Goal: Task Accomplishment & Management: Use online tool/utility

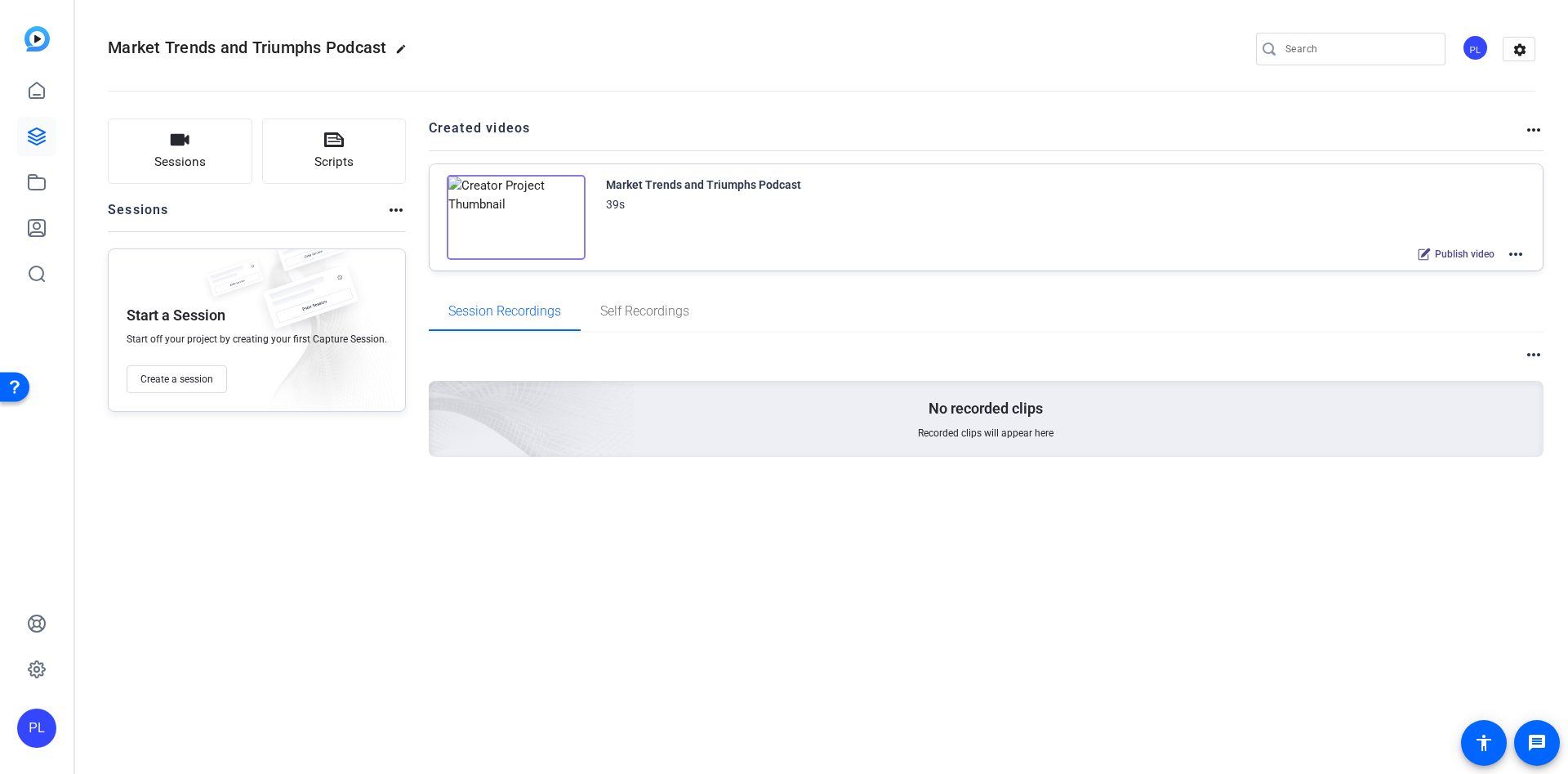
click at [1509, 251] on mat-icon "more_horiz" at bounding box center [1515, 253] width 20 height 20
click at [1440, 274] on span "Edit in Creator" at bounding box center [1455, 273] width 114 height 20
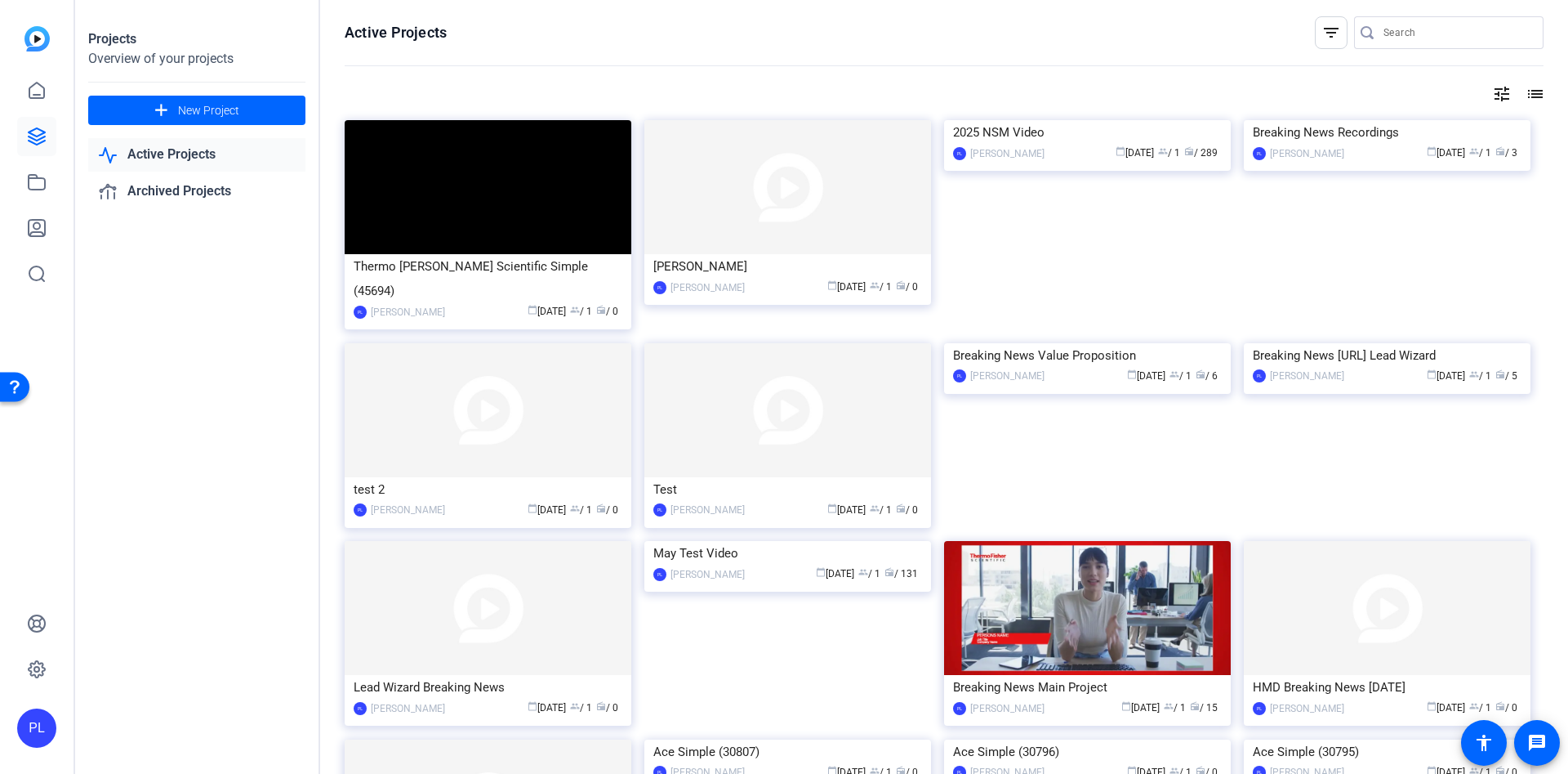
click at [181, 156] on link "Active Projects" at bounding box center [196, 155] width 217 height 34
click at [181, 143] on link "Active Projects" at bounding box center [196, 155] width 217 height 34
click at [156, 153] on link "Active Projects" at bounding box center [196, 155] width 217 height 34
click at [1392, 28] on input "Search" at bounding box center [1457, 33] width 147 height 20
type input "trends"
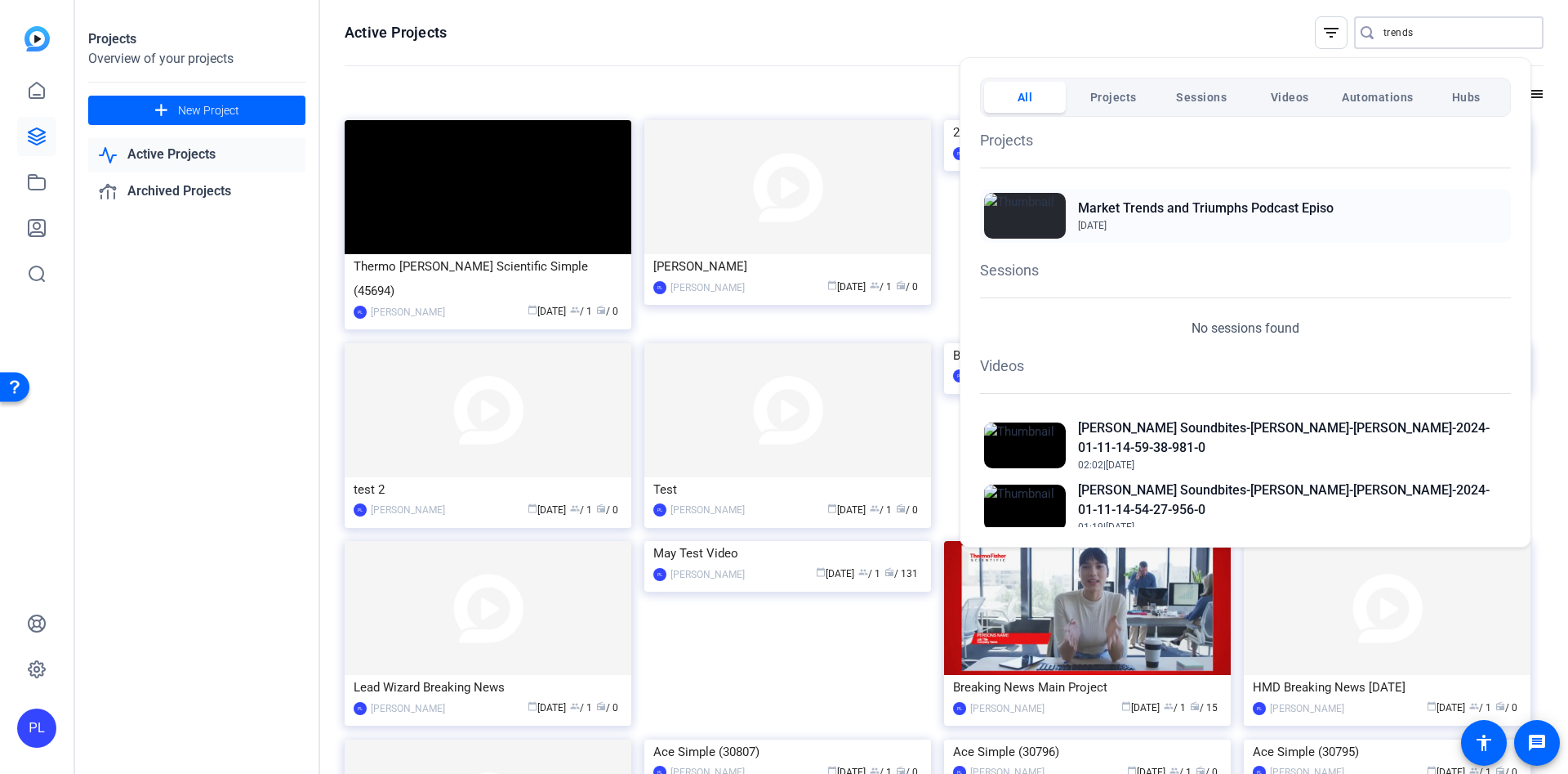
click at [1226, 203] on h2 "Market Trends and Triumphs Podcast Episo" at bounding box center [1206, 208] width 256 height 20
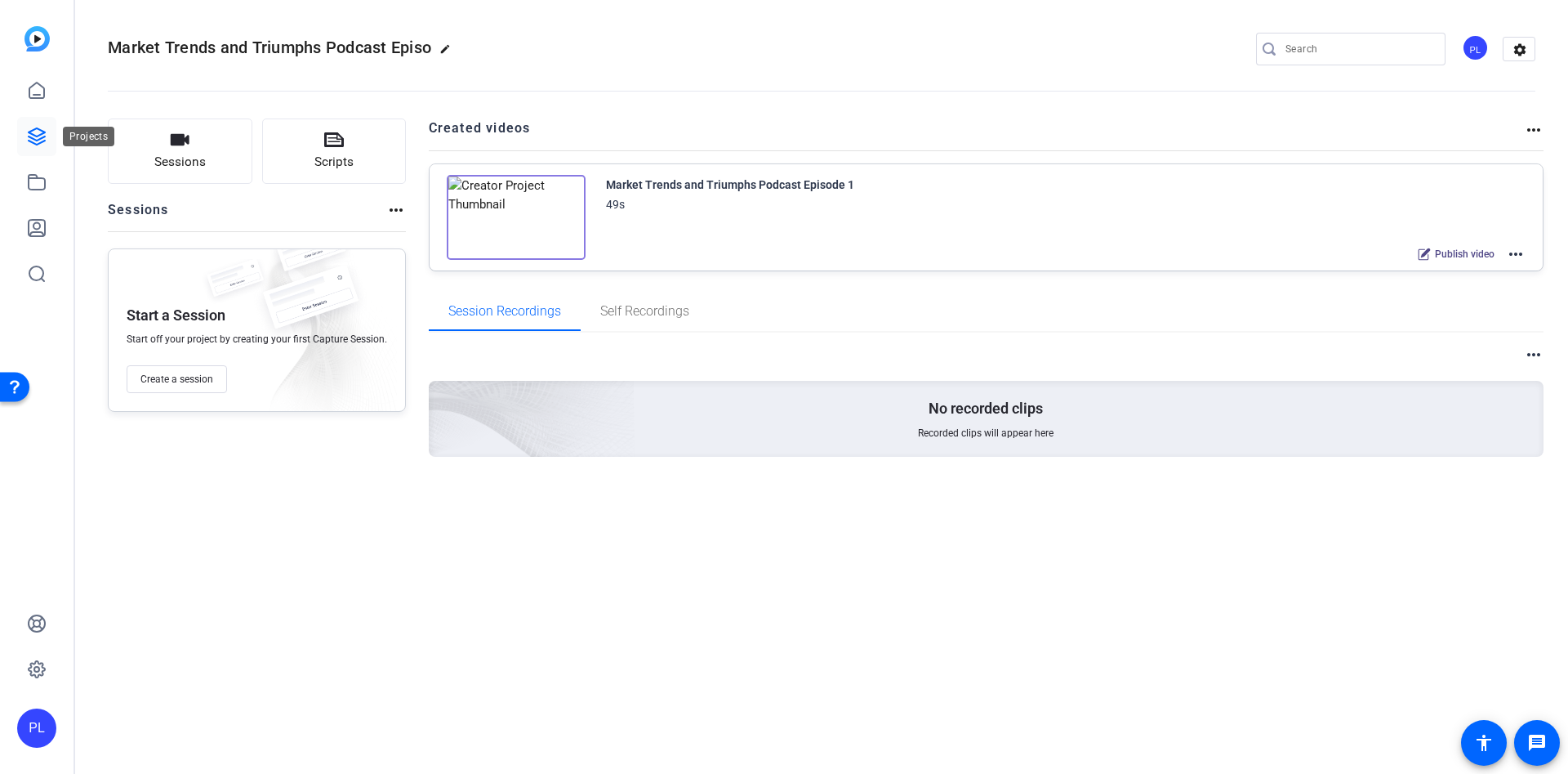
click at [38, 117] on link at bounding box center [36, 136] width 39 height 39
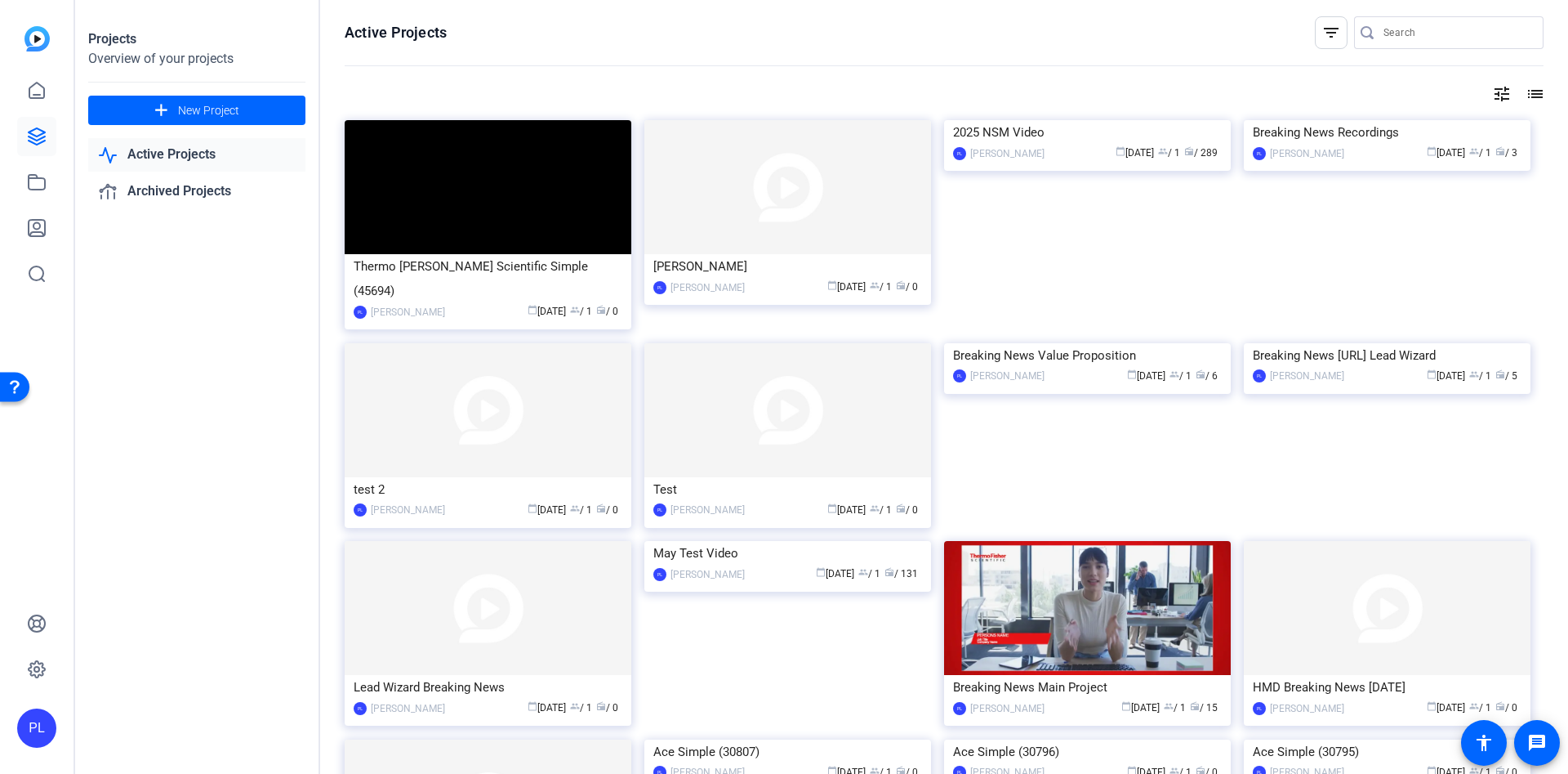
drag, startPoint x: 1491, startPoint y: 94, endPoint x: 1405, endPoint y: 80, distance: 87.1
click at [1405, 80] on div "Active Projects filter_list tune list Thermo Fisher Scientific Simple (45694) P…" at bounding box center [944, 387] width 1248 height 774
click at [1325, 34] on mat-icon "filter_list" at bounding box center [1331, 33] width 20 height 20
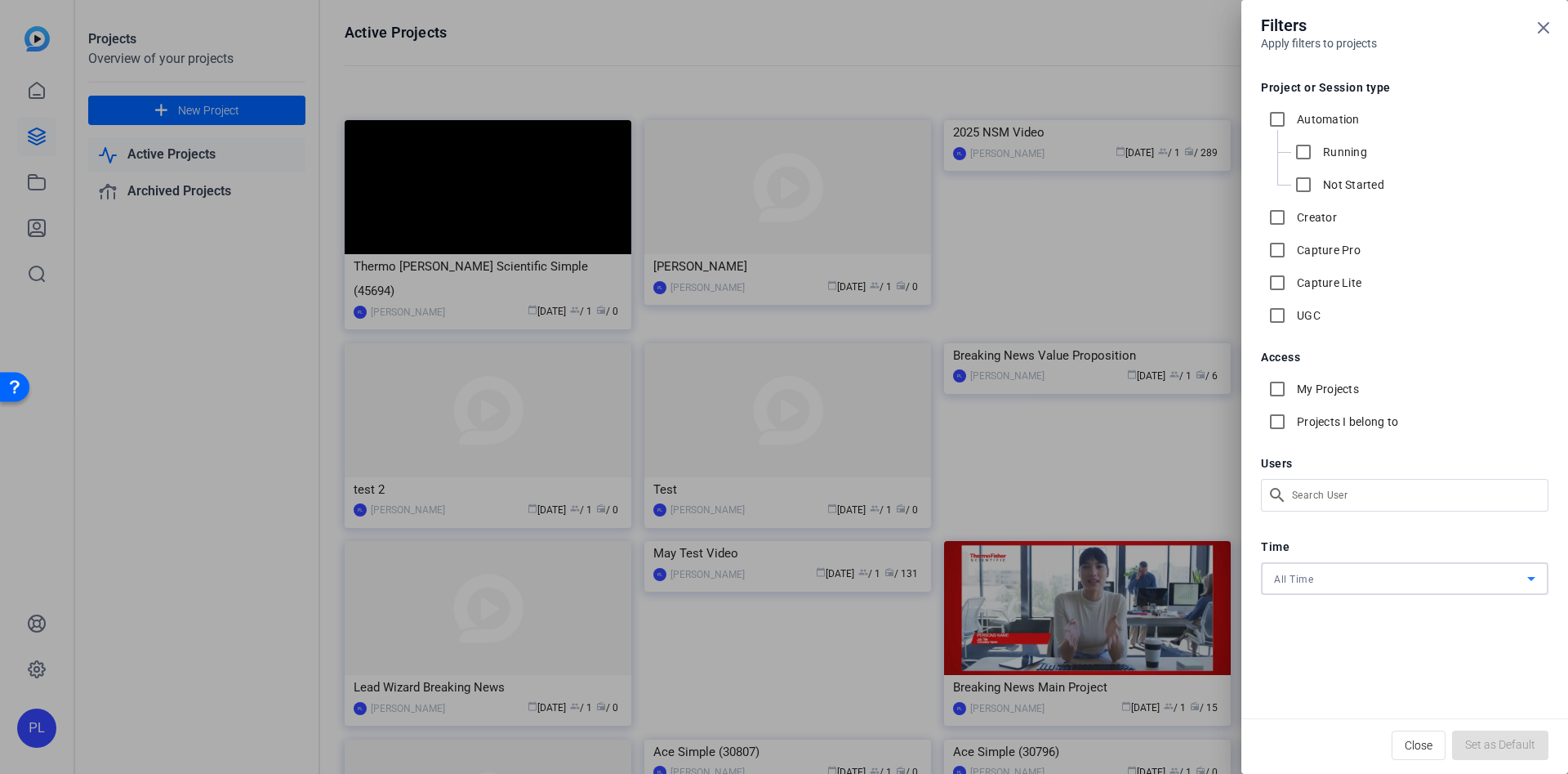
click at [1534, 580] on icon at bounding box center [1531, 577] width 20 height 20
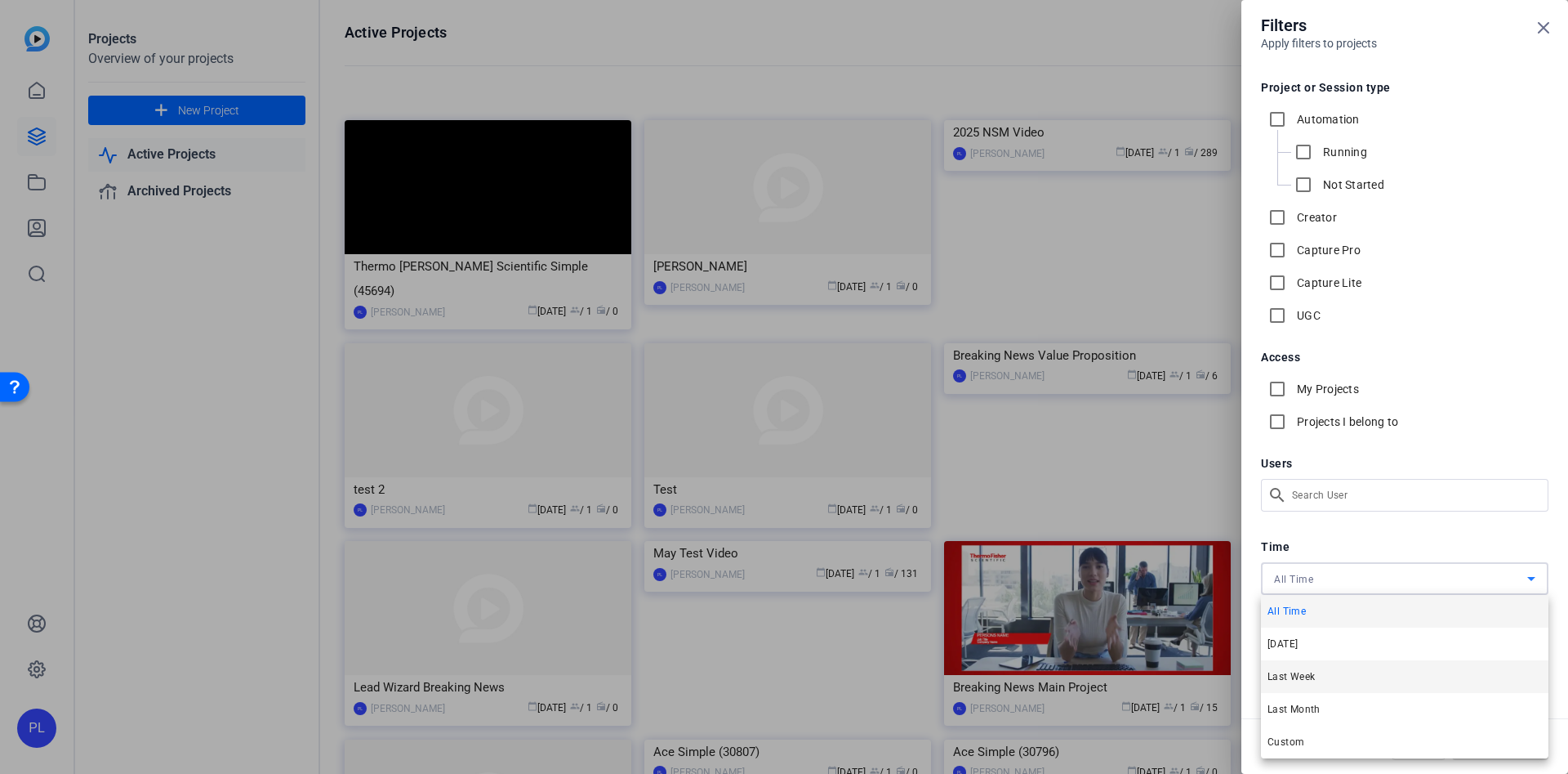
click at [1334, 674] on mat-option "Last Week" at bounding box center [1404, 676] width 288 height 33
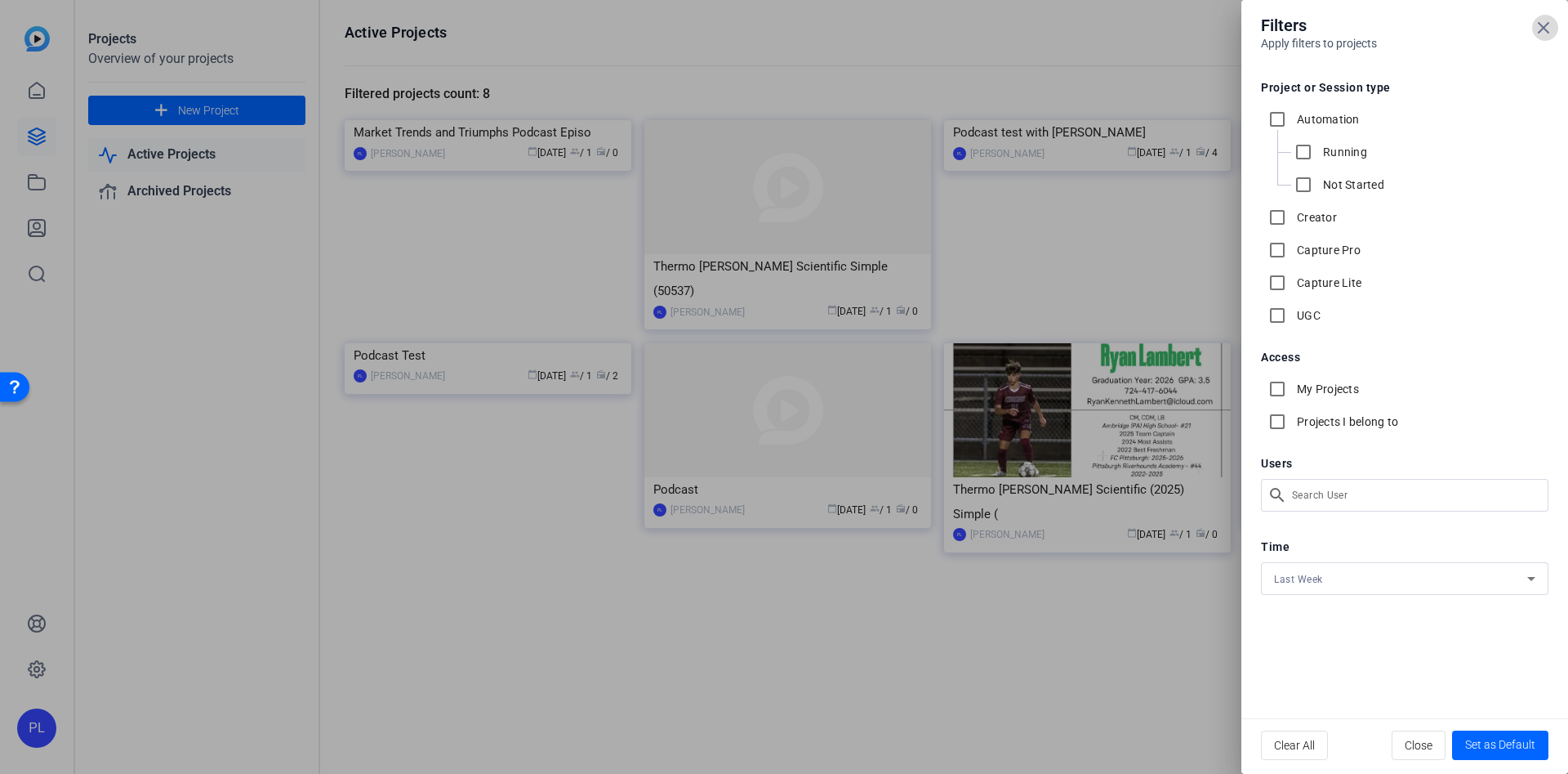
click at [1544, 32] on icon at bounding box center [1543, 27] width 20 height 20
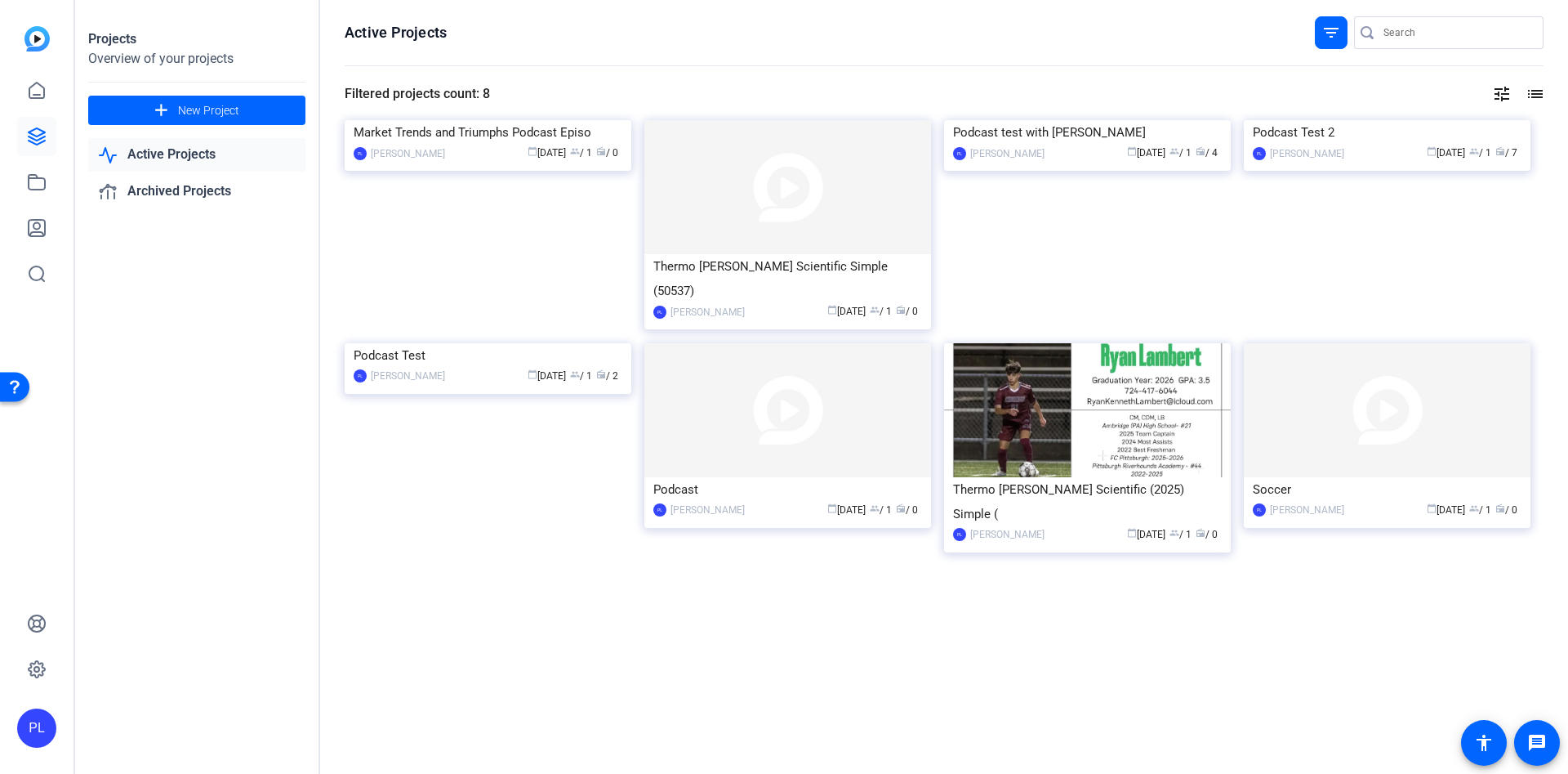
click at [1506, 94] on mat-icon "tune" at bounding box center [1501, 93] width 20 height 20
click at [1432, 84] on div at bounding box center [784, 387] width 1568 height 774
click at [1322, 34] on mat-icon "filter_list" at bounding box center [1331, 33] width 20 height 20
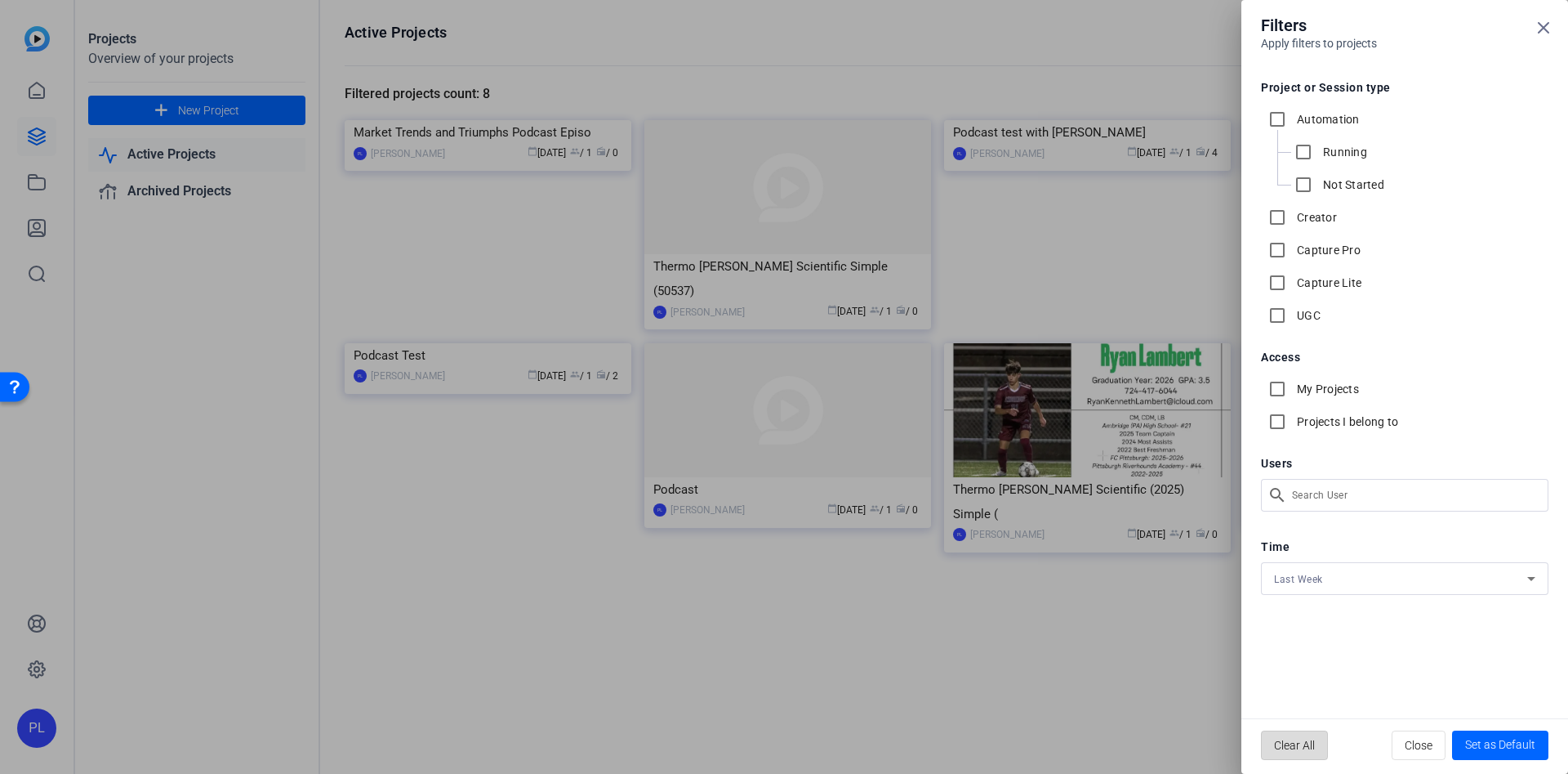
click at [1295, 736] on span "Clear All" at bounding box center [1294, 744] width 41 height 31
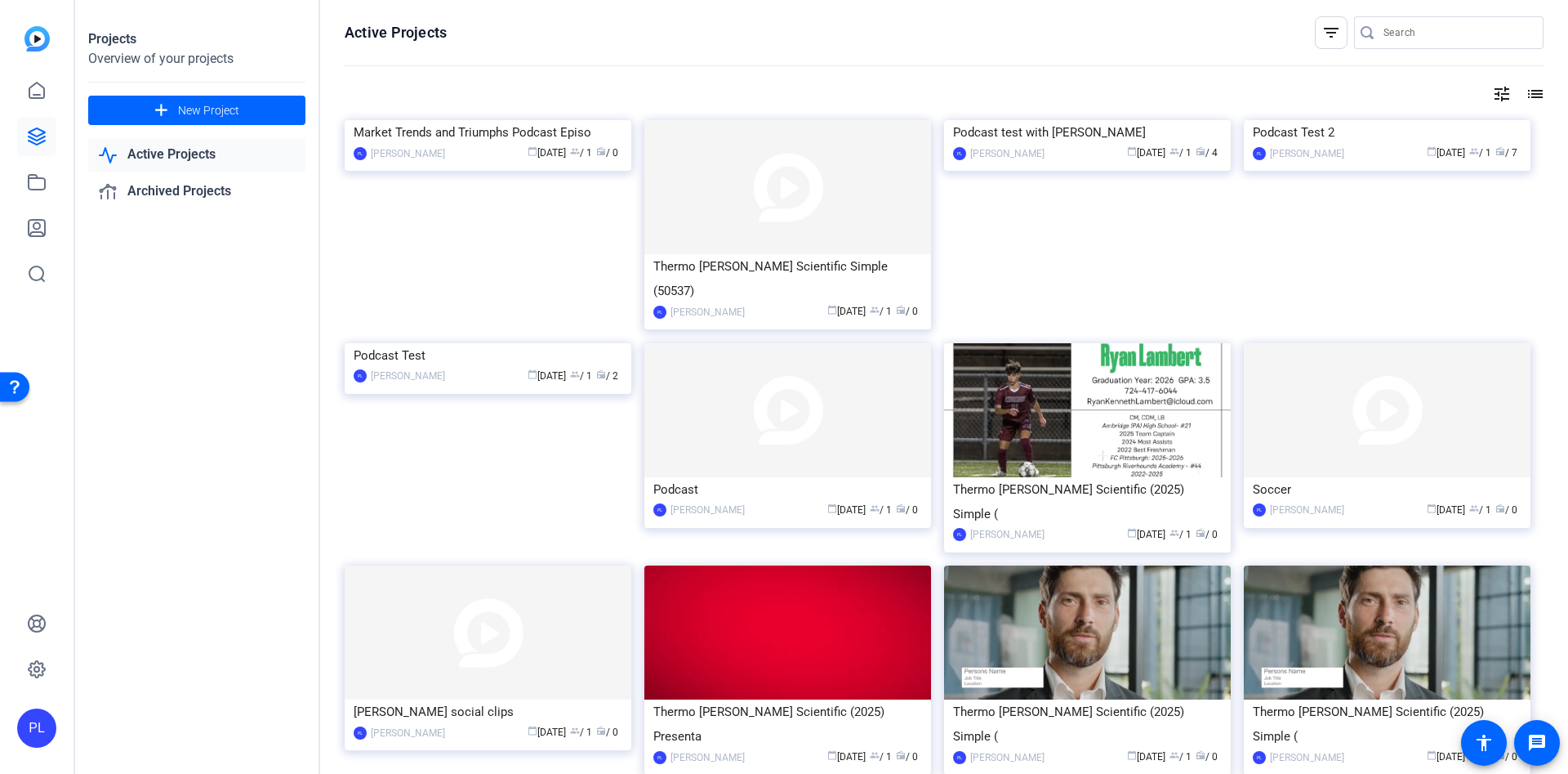
click at [158, 151] on link "Active Projects" at bounding box center [196, 155] width 217 height 34
click at [496, 144] on div "Market Trends and Triumphs Podcast Episo" at bounding box center [488, 132] width 269 height 24
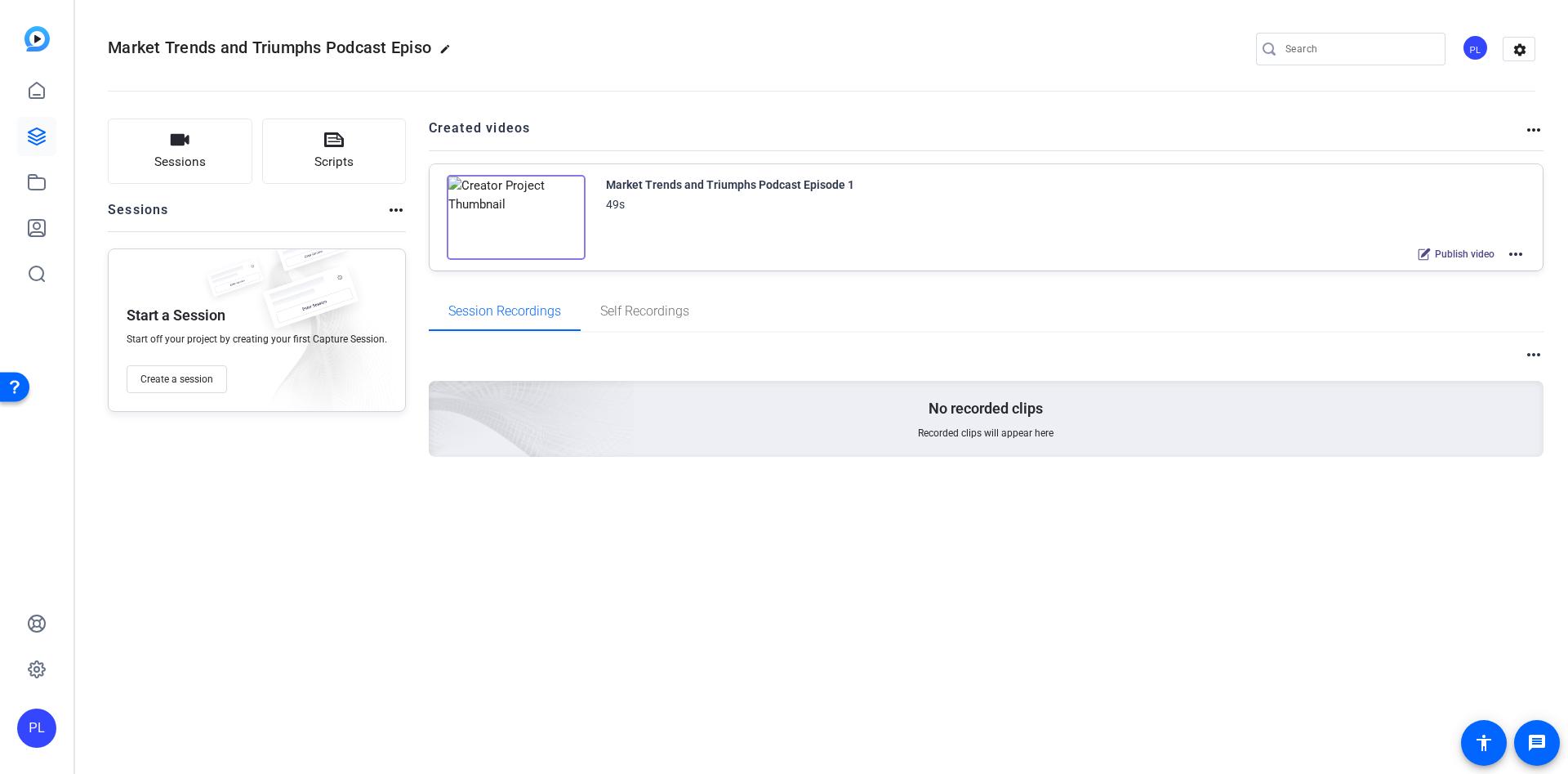
click at [1528, 256] on div "Market Trends and Triumphs Podcast Episode 1 49s Publish video more_horiz" at bounding box center [986, 217] width 1114 height 106
click at [1513, 256] on mat-icon "more_horiz" at bounding box center [1515, 253] width 20 height 20
click at [196, 382] on div at bounding box center [784, 387] width 1568 height 774
click at [29, 140] on icon at bounding box center [37, 137] width 17 height 17
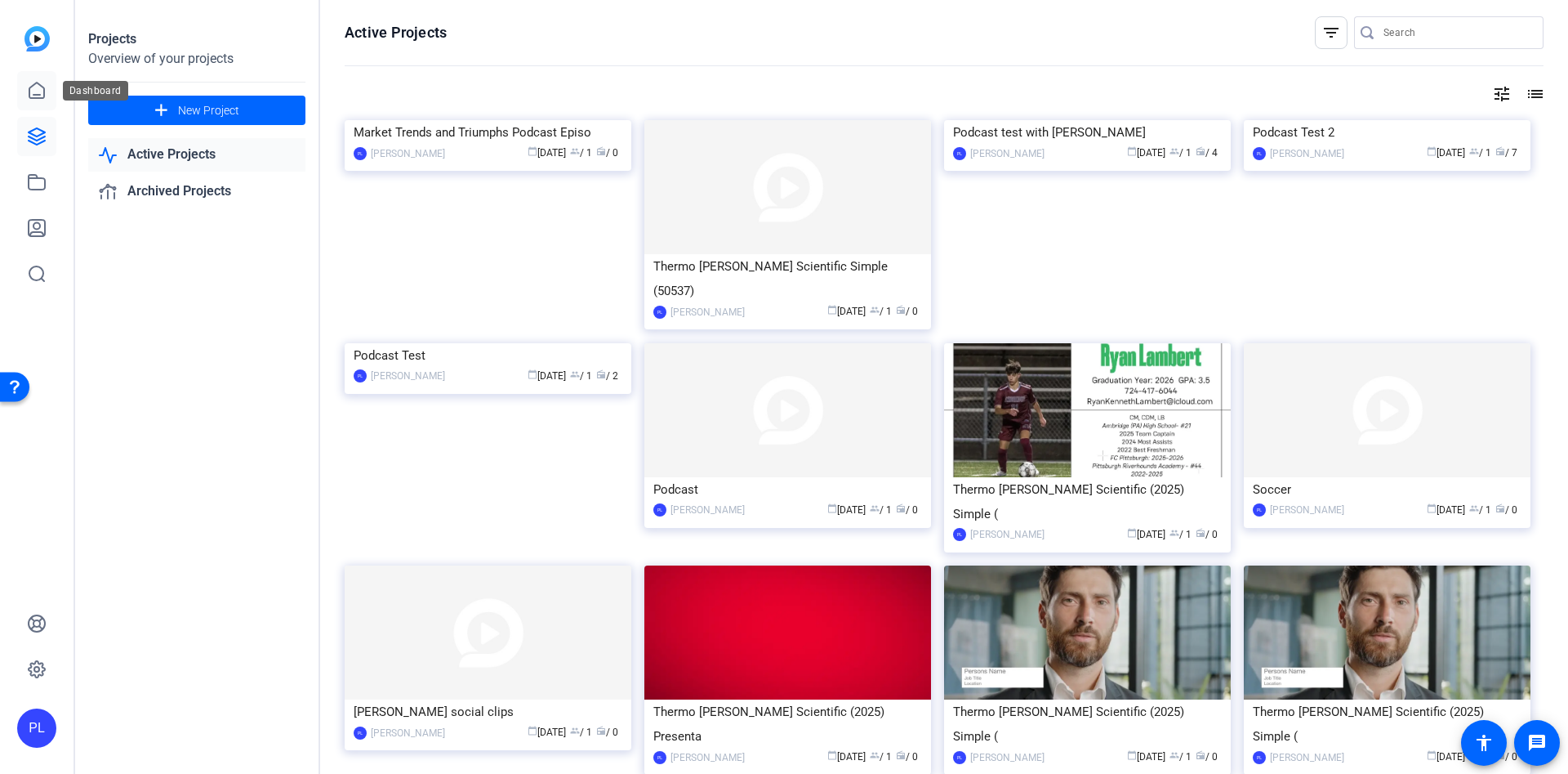
click at [34, 89] on icon at bounding box center [36, 90] width 20 height 20
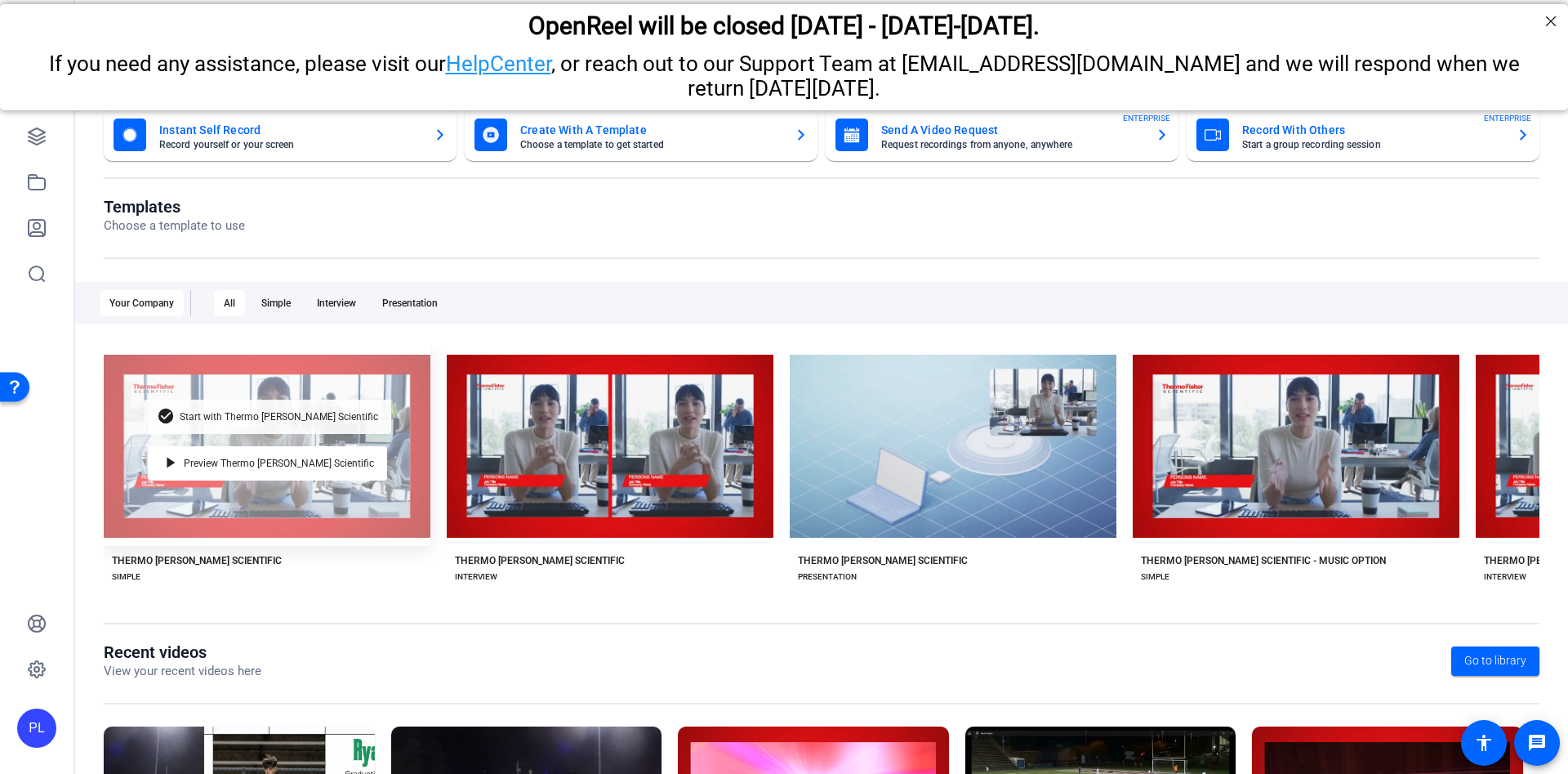
click at [218, 422] on div "check_circle Start with Thermo Fisher Scientific" at bounding box center [267, 416] width 248 height 34
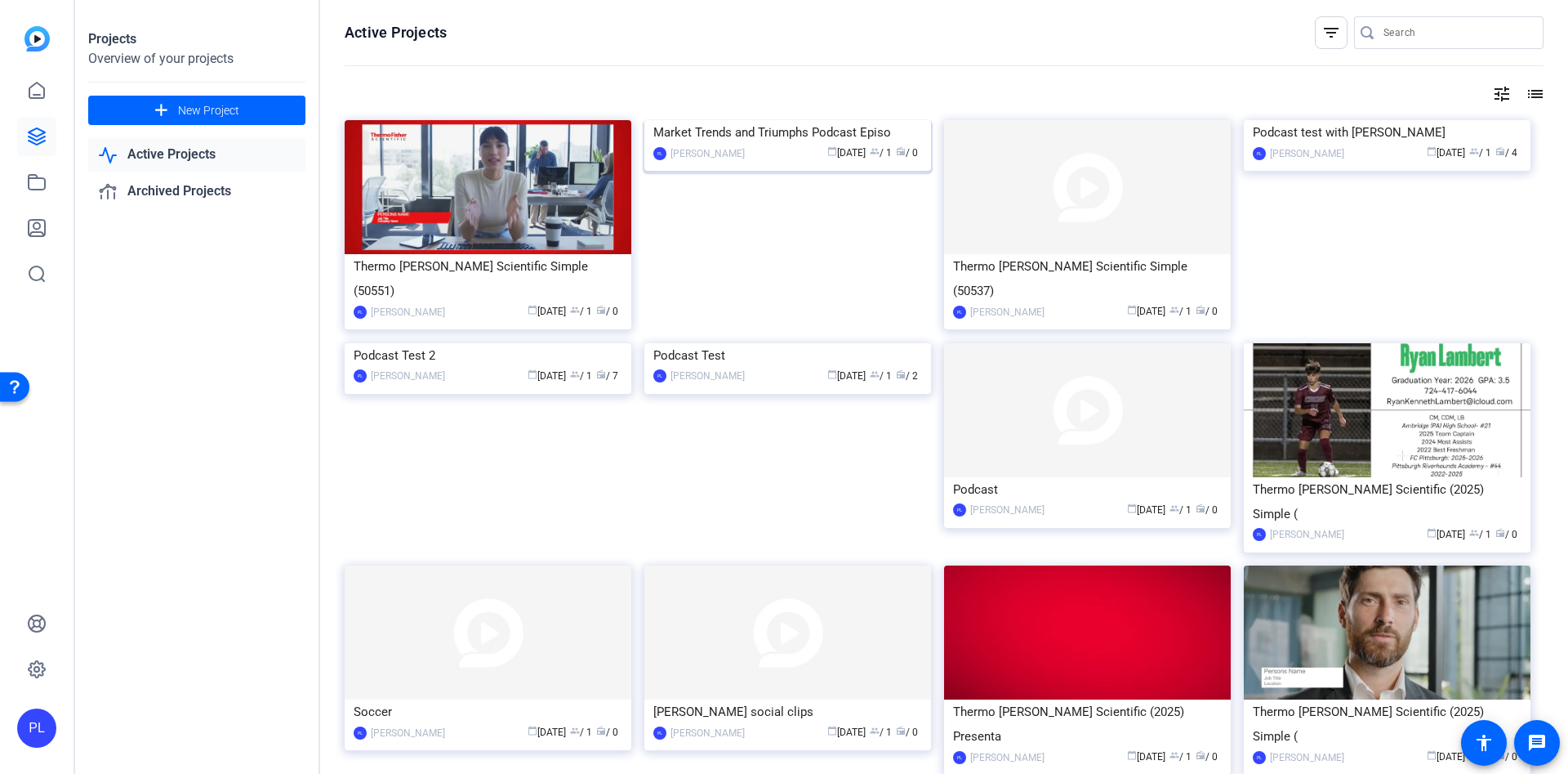
click at [766, 144] on div "Market Trends and Triumphs Podcast Episo" at bounding box center [788, 132] width 269 height 24
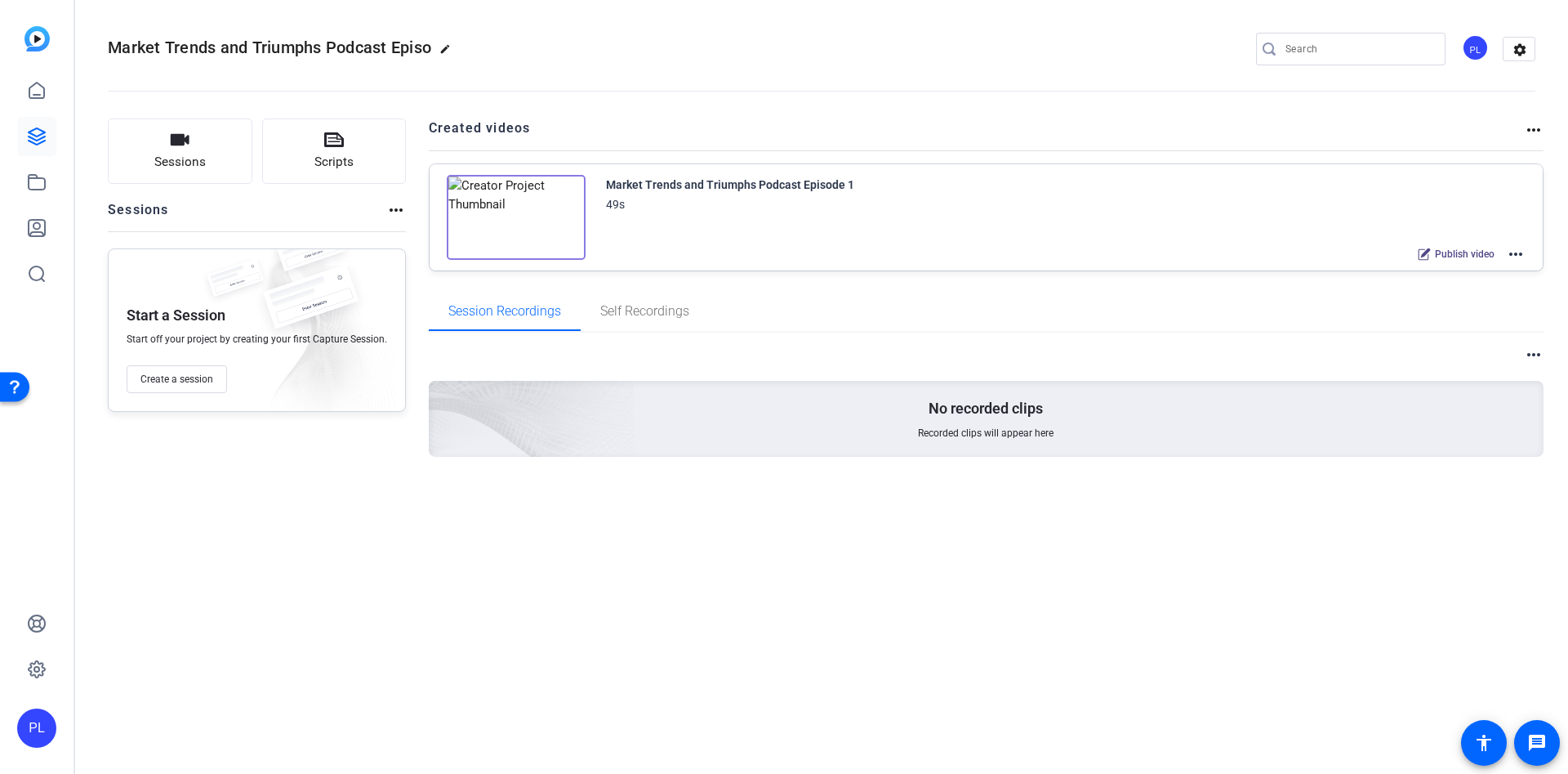
click at [449, 49] on mat-icon "edit" at bounding box center [449, 52] width 20 height 20
click at [196, 376] on span "Create a session" at bounding box center [177, 379] width 73 height 13
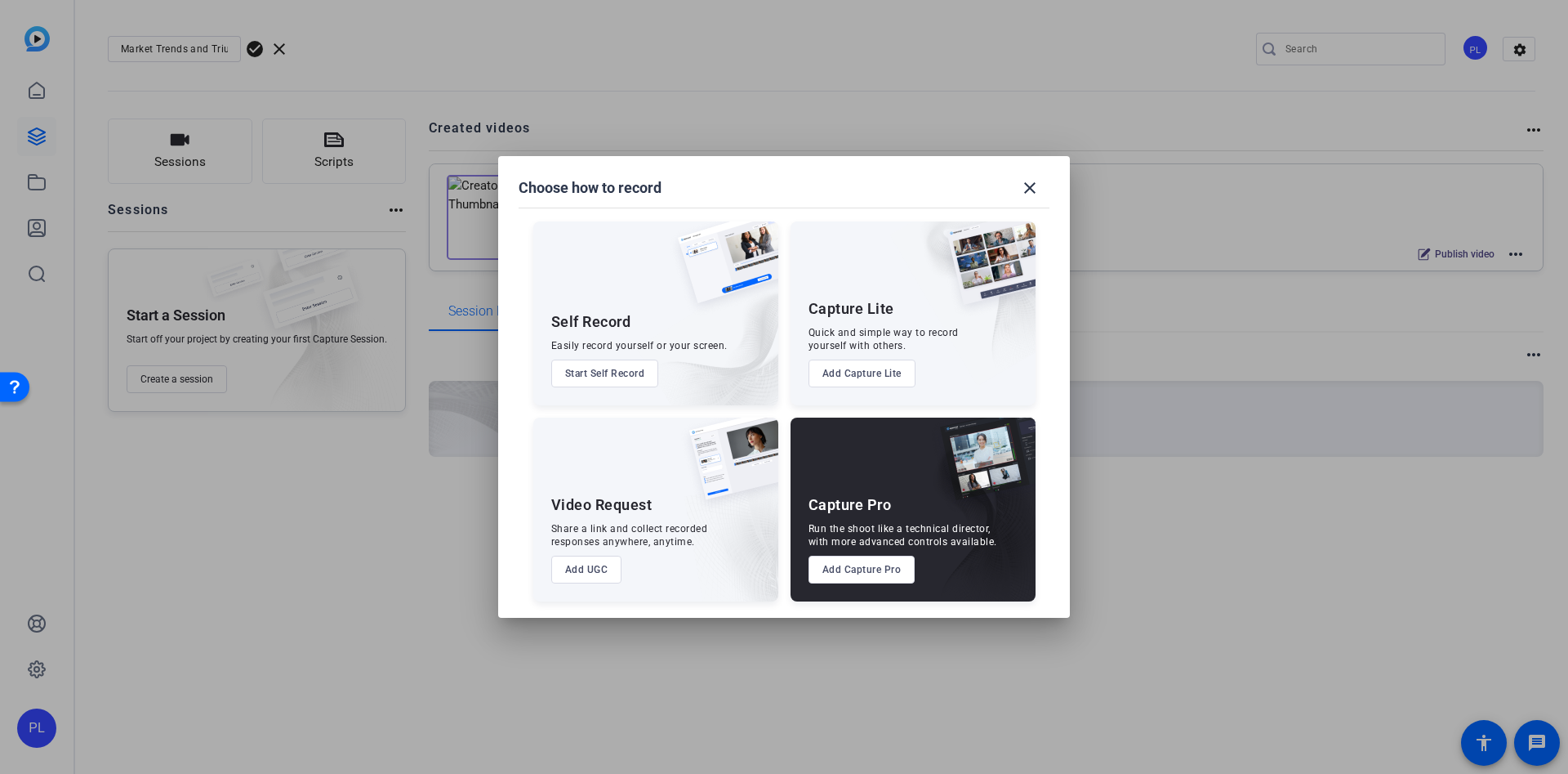
click at [854, 380] on button "Add Capture Lite" at bounding box center [861, 373] width 107 height 28
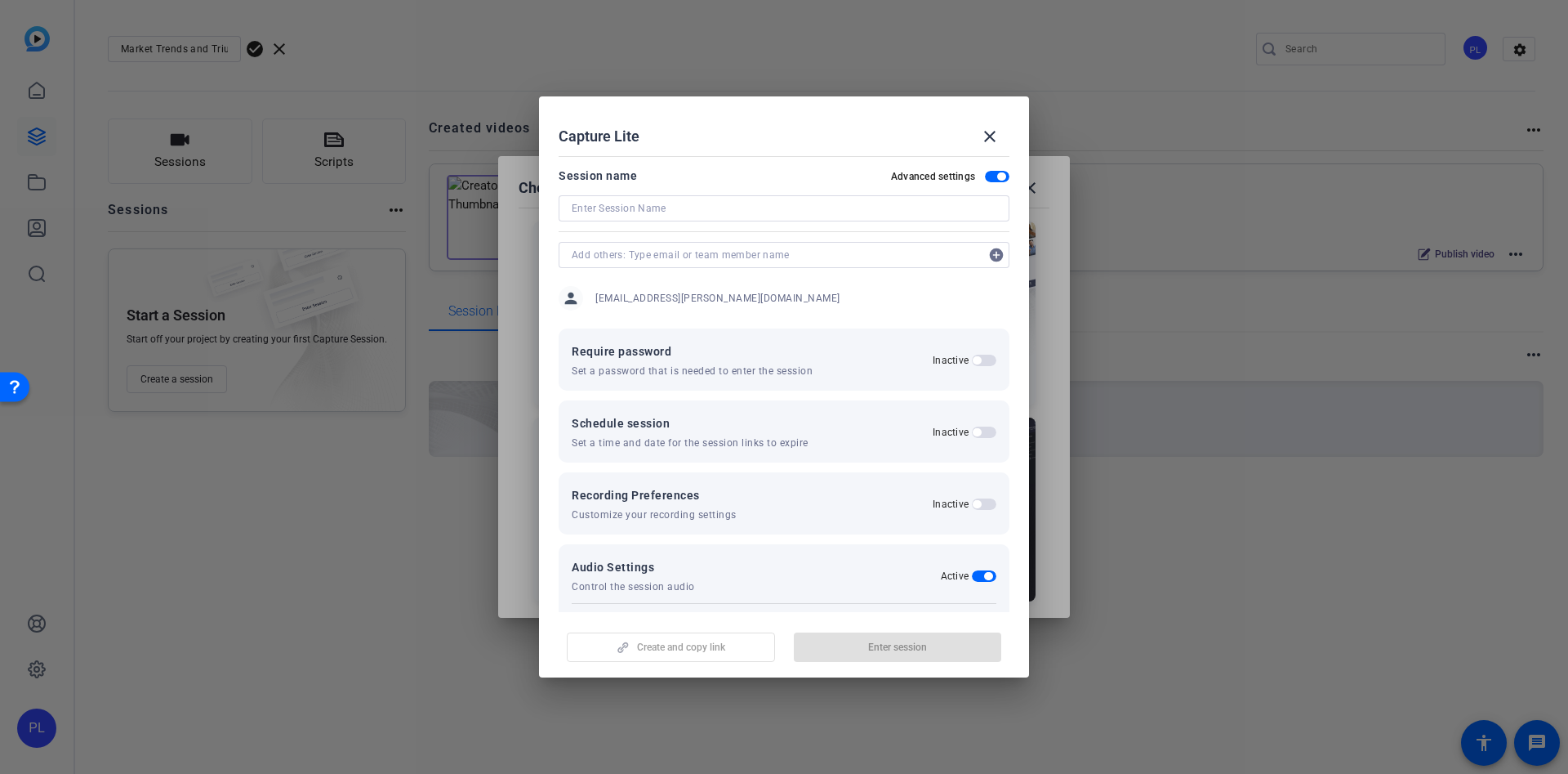
click at [985, 170] on span "button" at bounding box center [997, 176] width 24 height 11
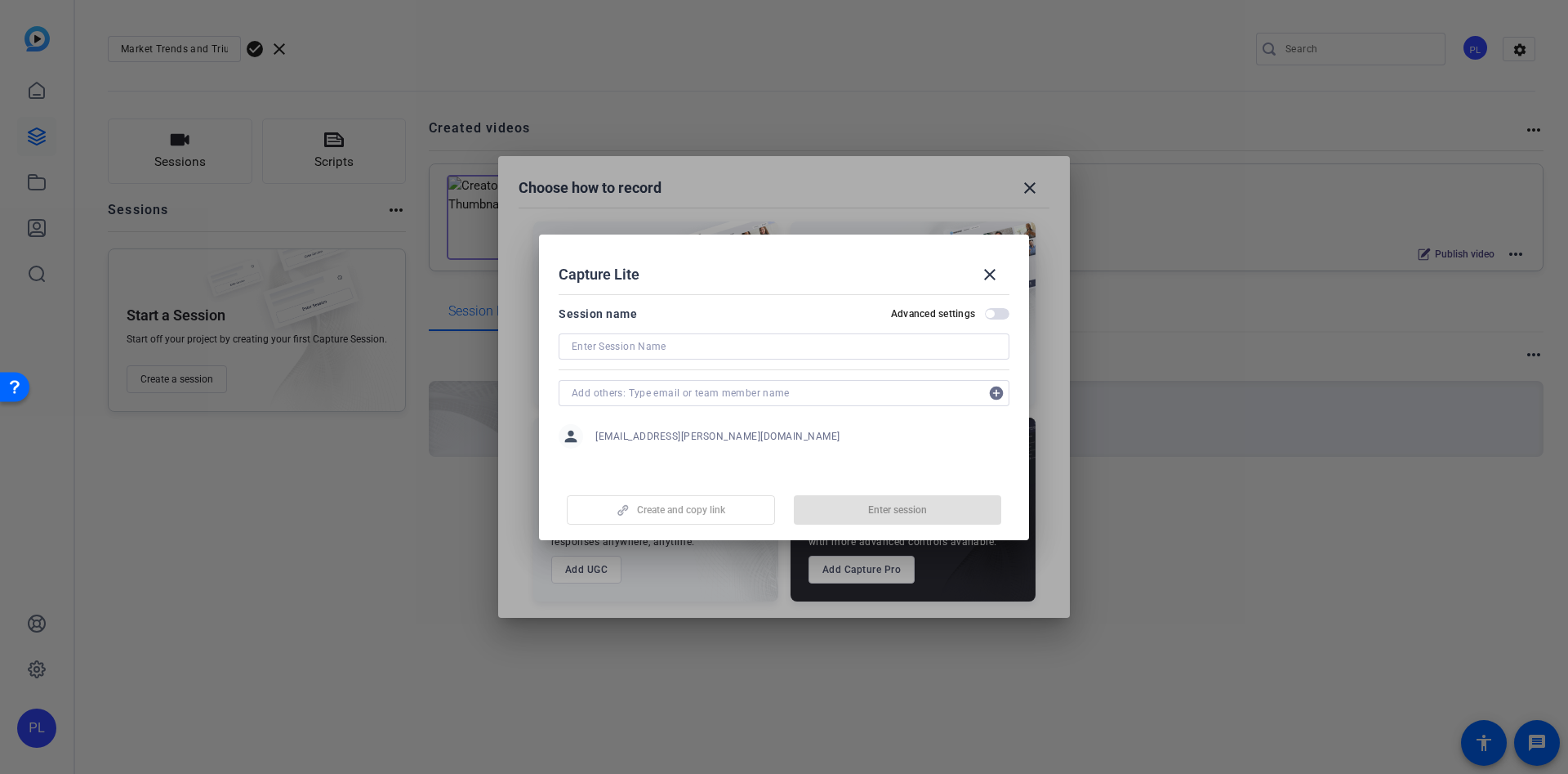
click at [622, 344] on input at bounding box center [784, 346] width 425 height 20
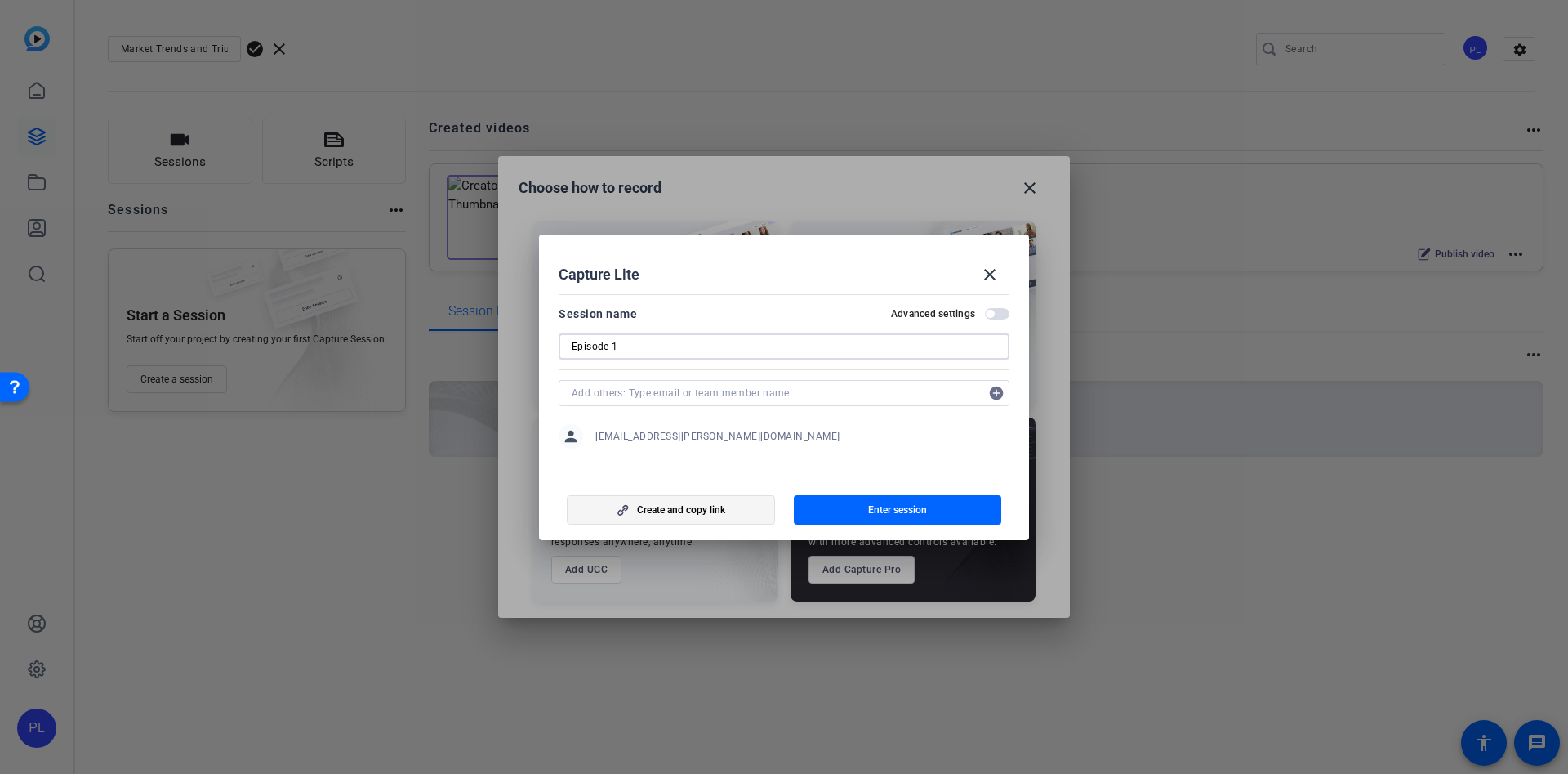
type input "Episode 1"
click at [692, 511] on span "Create and copy link" at bounding box center [681, 509] width 88 height 13
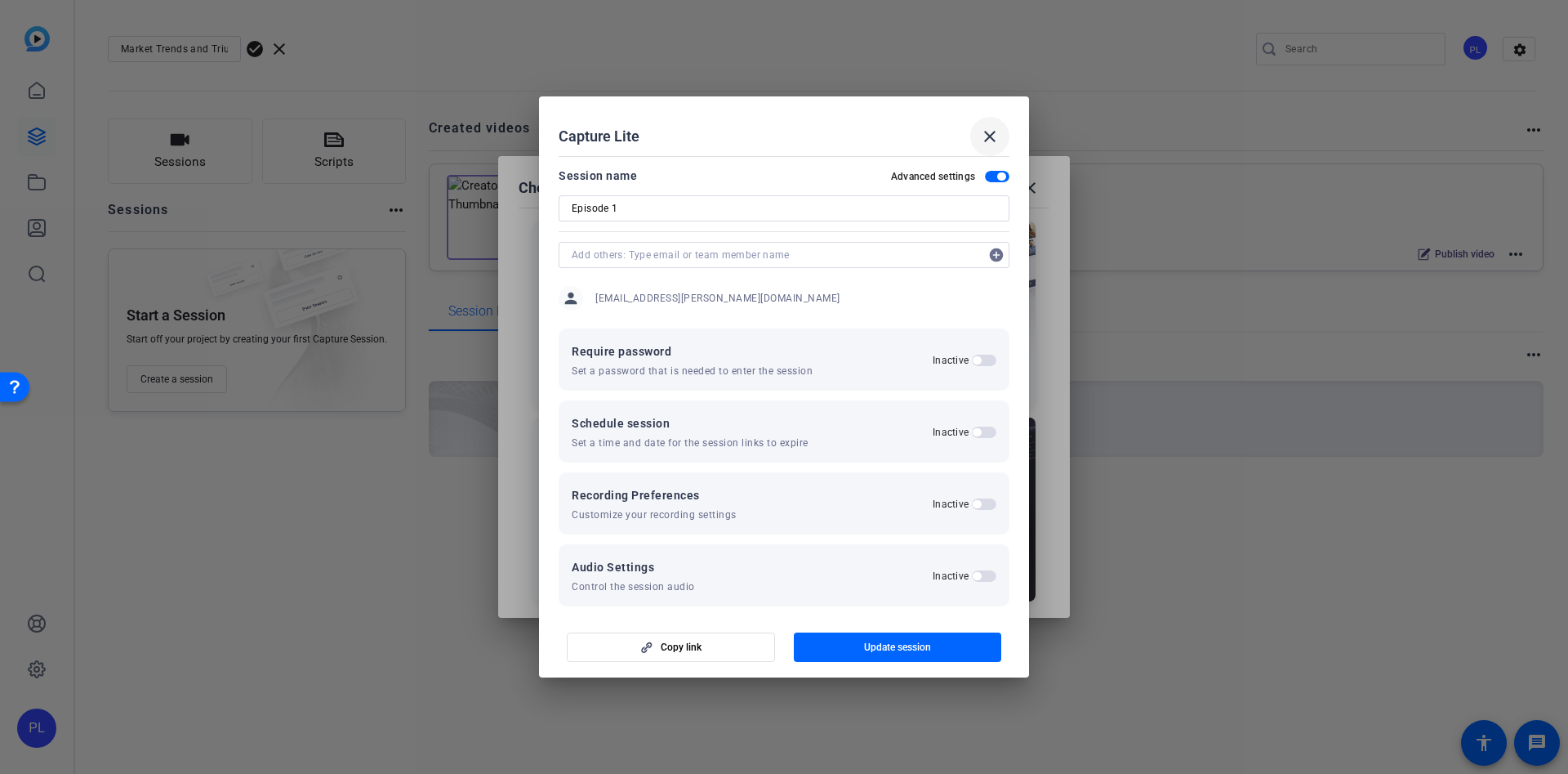
click at [996, 143] on mat-icon "close" at bounding box center [989, 136] width 20 height 20
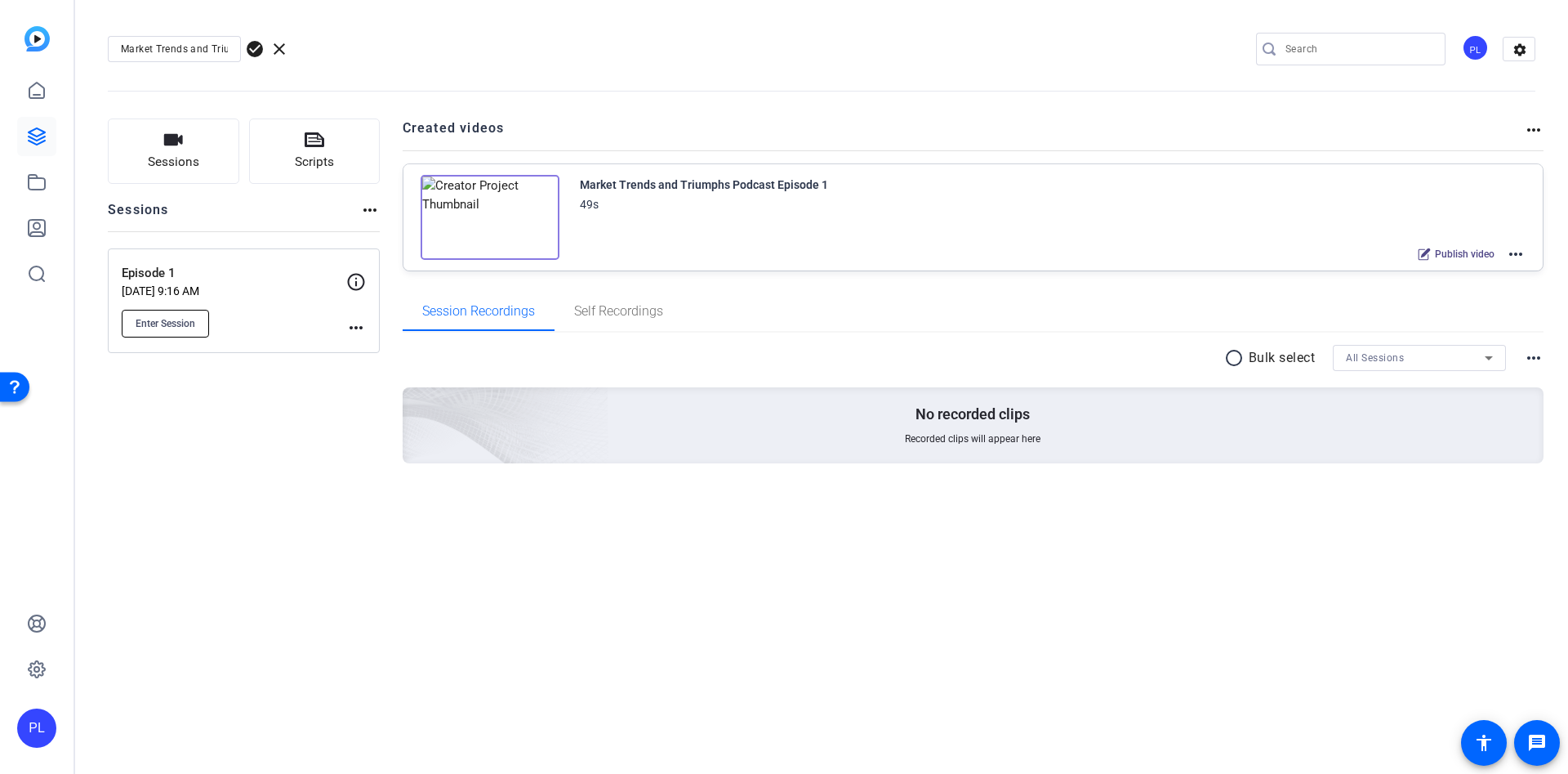
click at [150, 329] on button "Enter Session" at bounding box center [166, 323] width 88 height 28
click at [794, 189] on div "Market Trends and Triumphs Podcast Episode 1" at bounding box center [704, 184] width 249 height 20
click at [1518, 251] on mat-icon "more_horiz" at bounding box center [1515, 253] width 20 height 20
click at [1419, 271] on span "Edit in Creator" at bounding box center [1455, 273] width 114 height 20
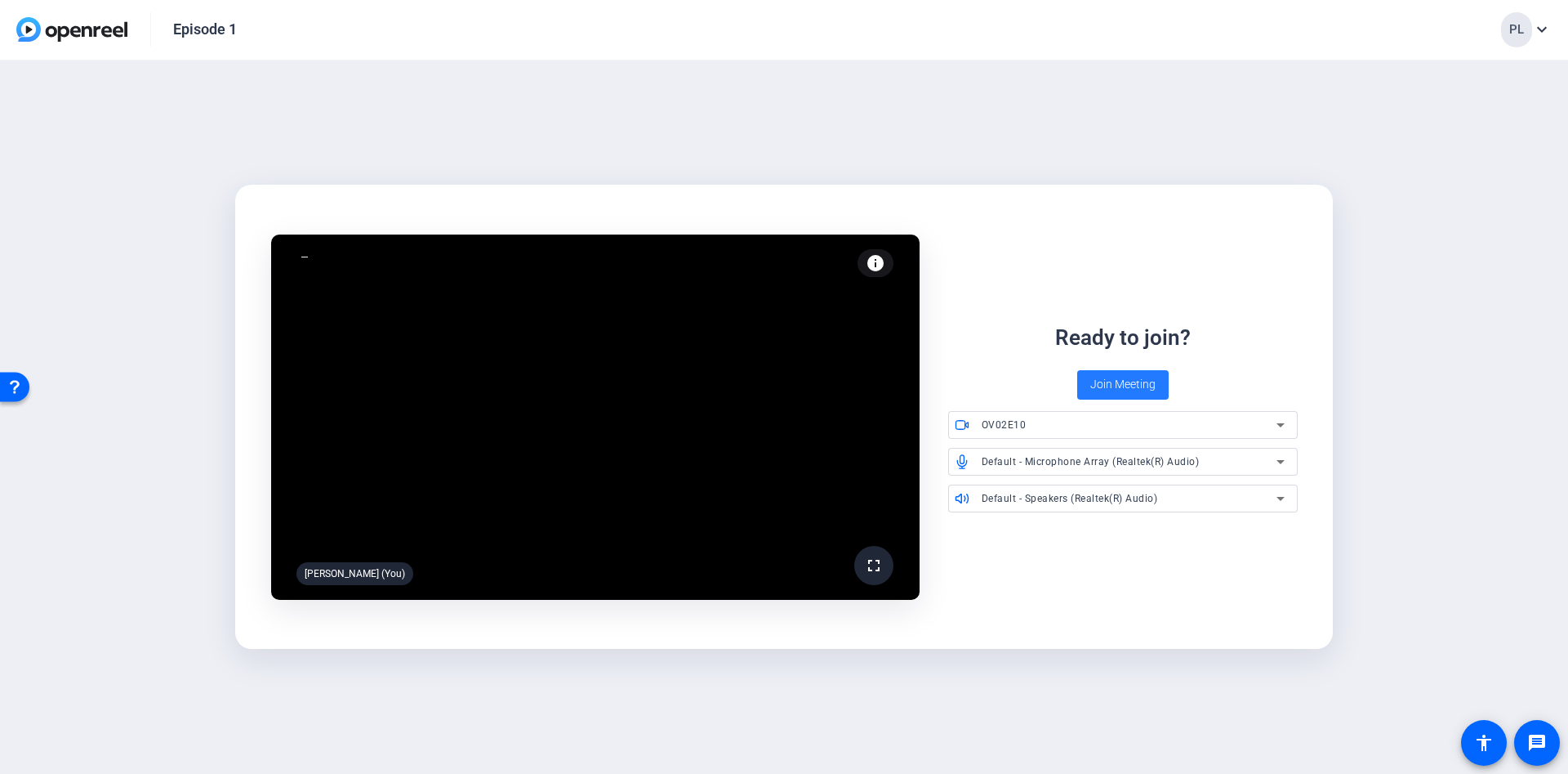
click at [1142, 376] on span "Join Meeting" at bounding box center [1123, 384] width 65 height 17
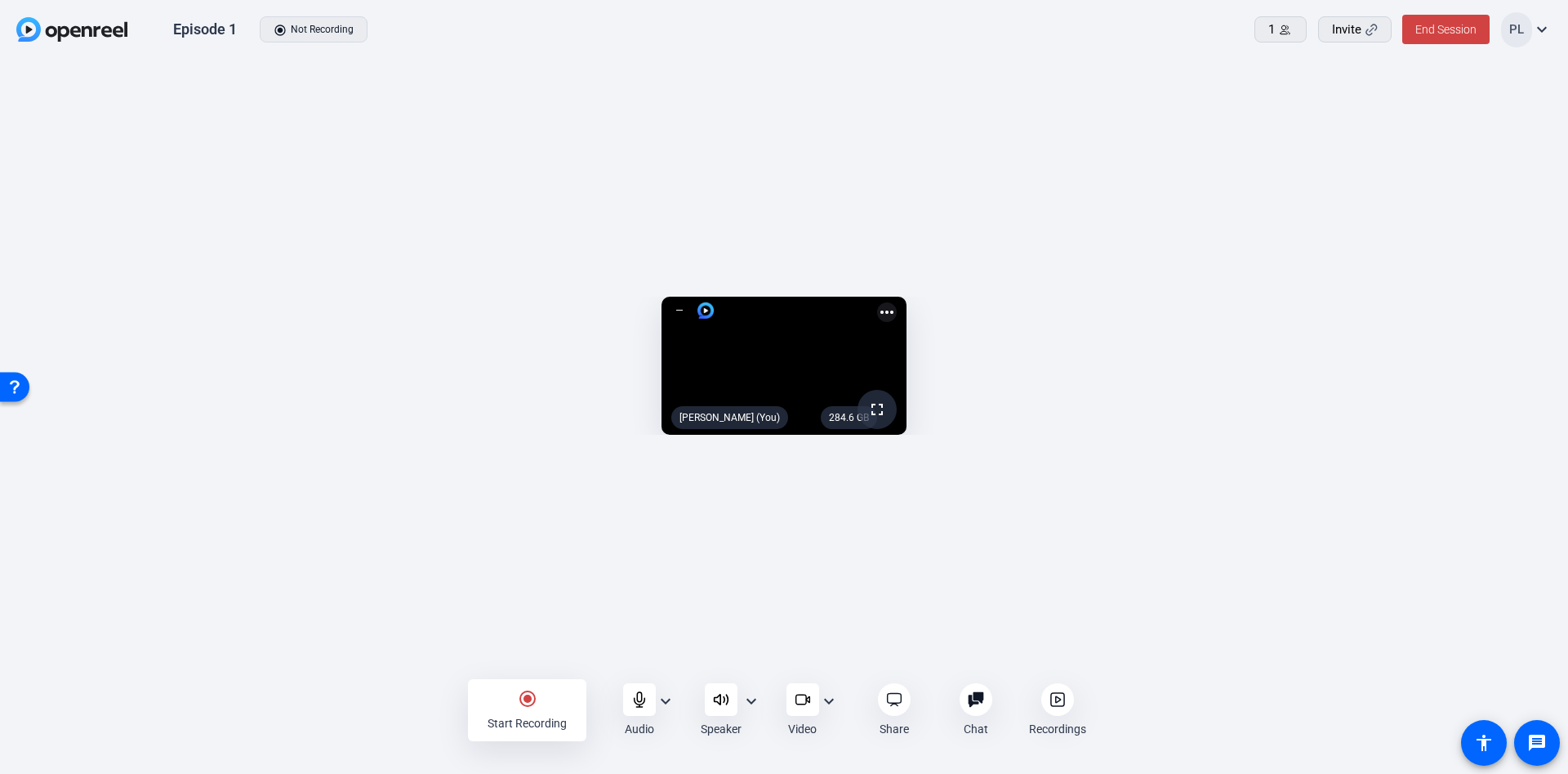
click at [1226, 289] on div "284.6 GB fullscreen [PERSON_NAME] (You) more_horiz" at bounding box center [784, 370] width 1535 height 163
click at [799, 689] on div at bounding box center [803, 699] width 33 height 33
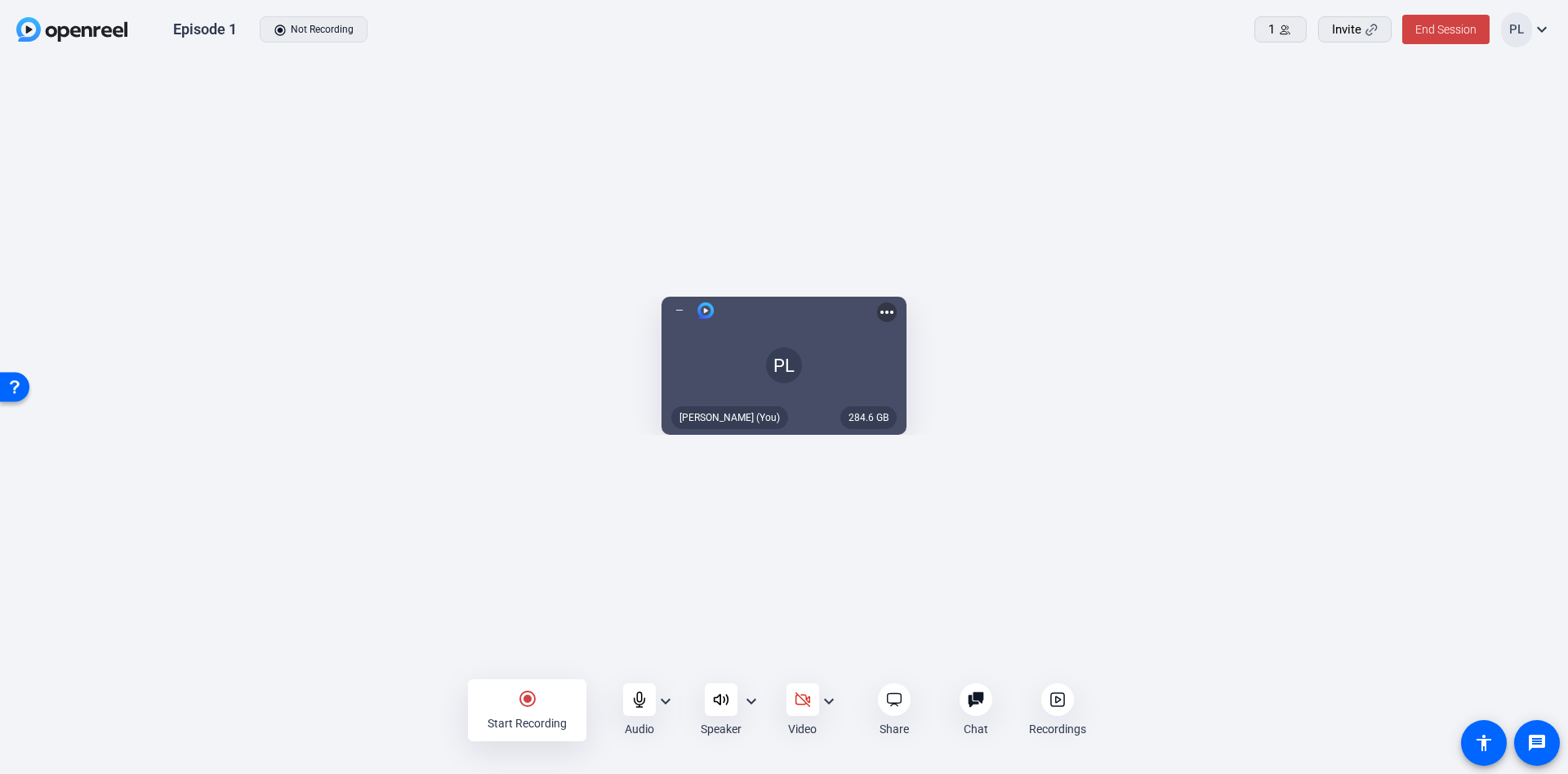
click at [1060, 699] on icon at bounding box center [1057, 699] width 5 height 6
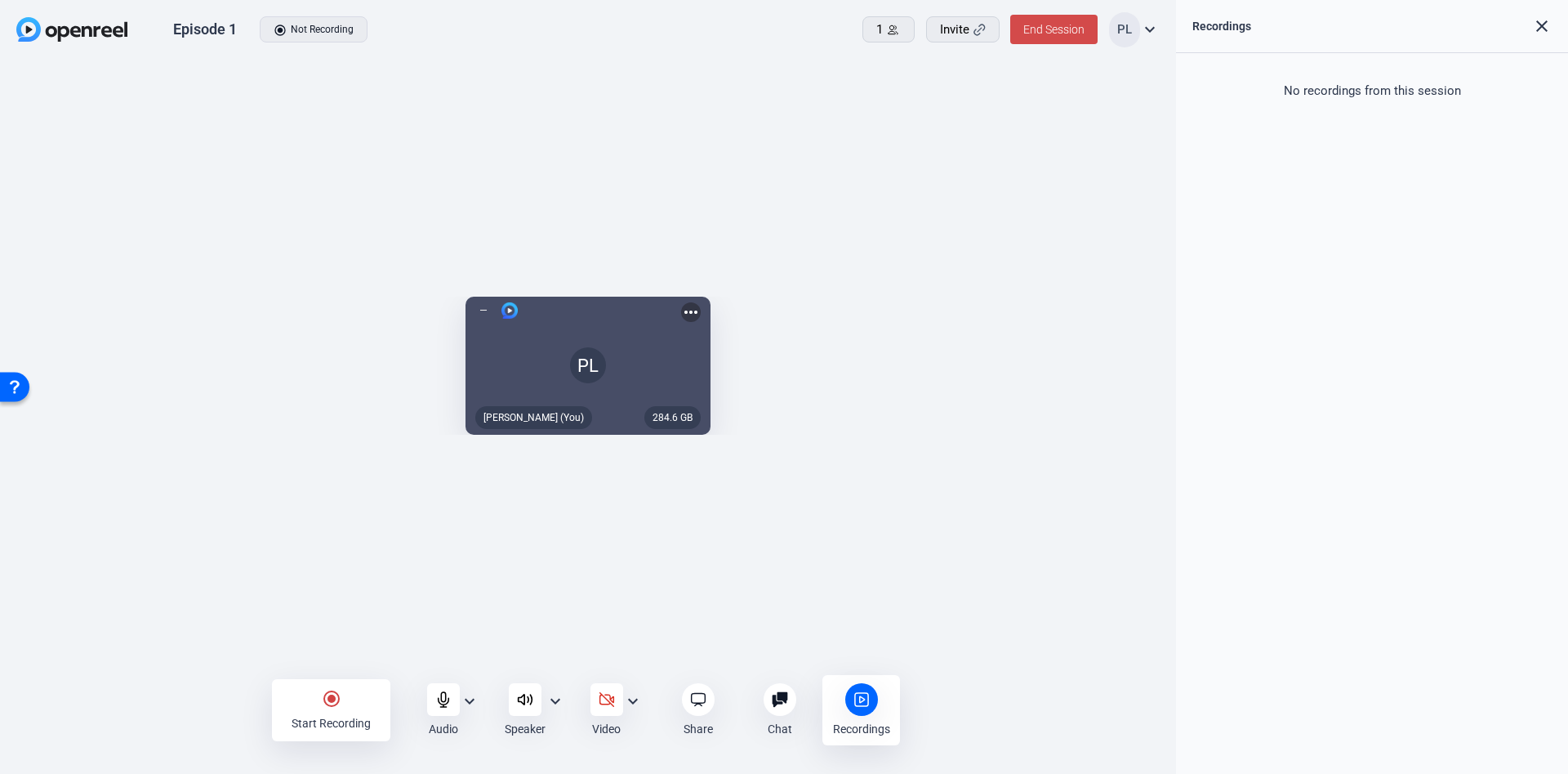
click at [1020, 29] on span at bounding box center [1054, 30] width 88 height 39
click at [981, 106] on span "End Session For All" at bounding box center [1007, 104] width 96 height 20
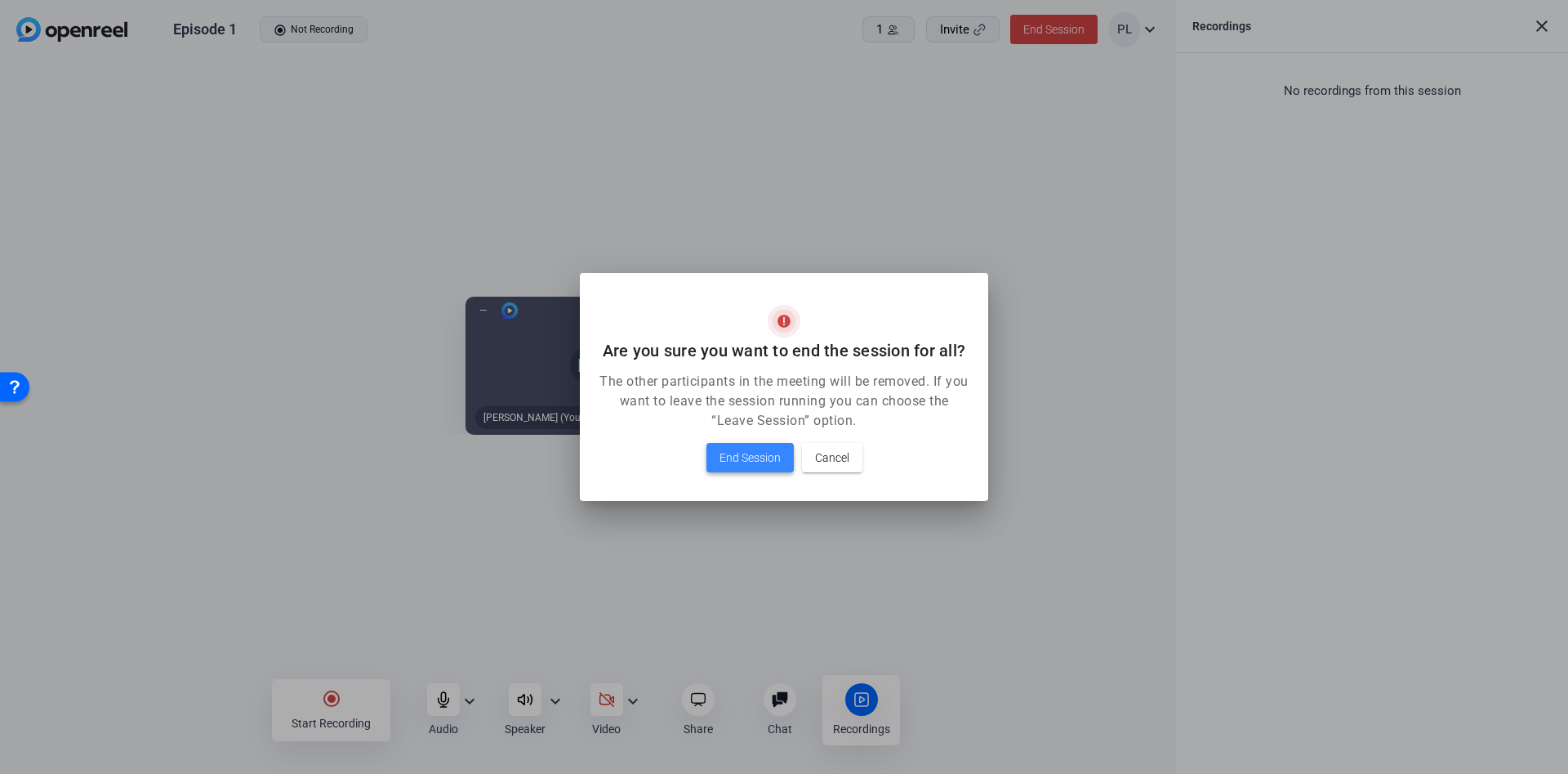
click at [741, 461] on span "End Session" at bounding box center [750, 457] width 61 height 20
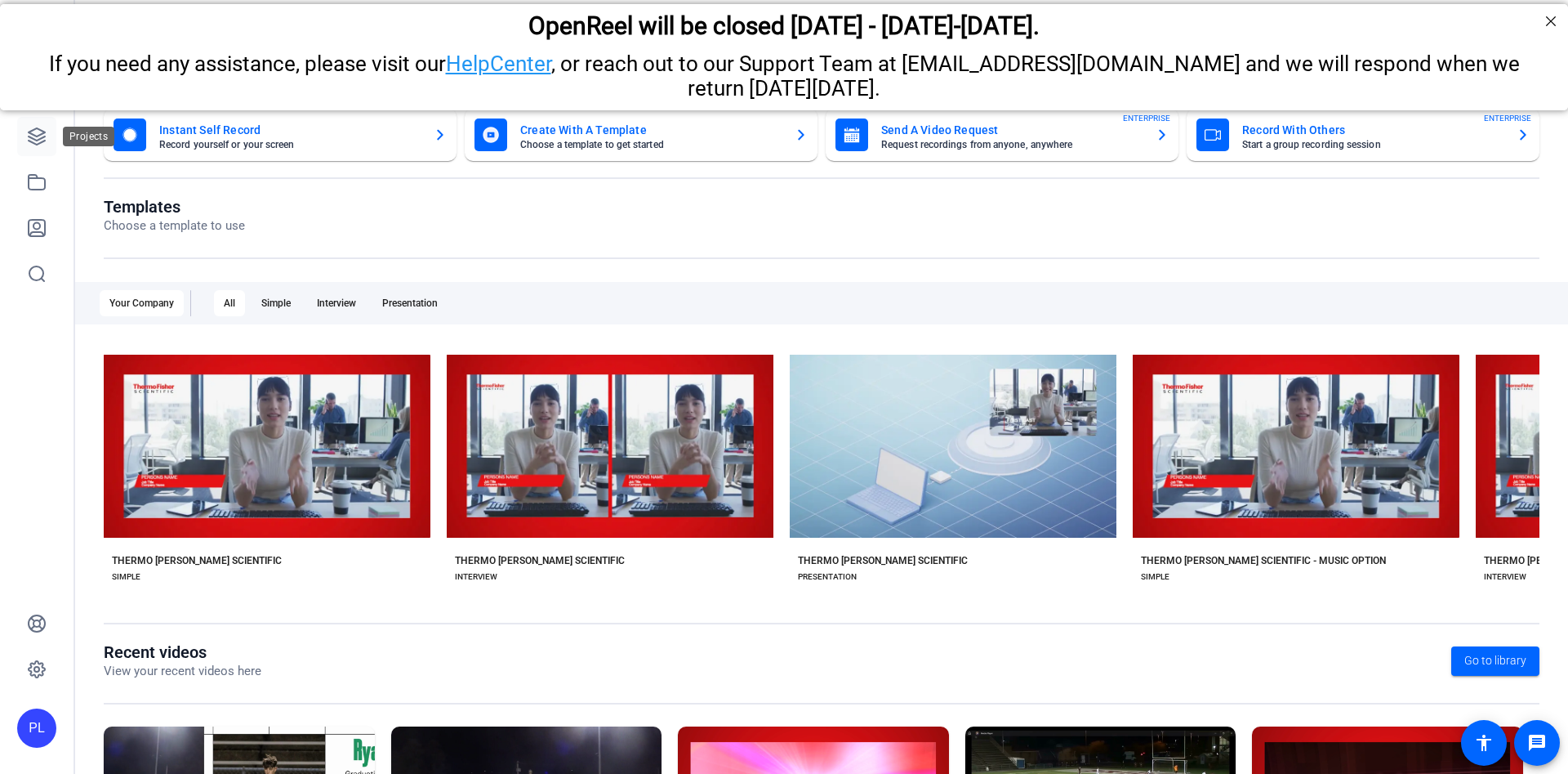
click at [50, 116] on link at bounding box center [36, 136] width 39 height 39
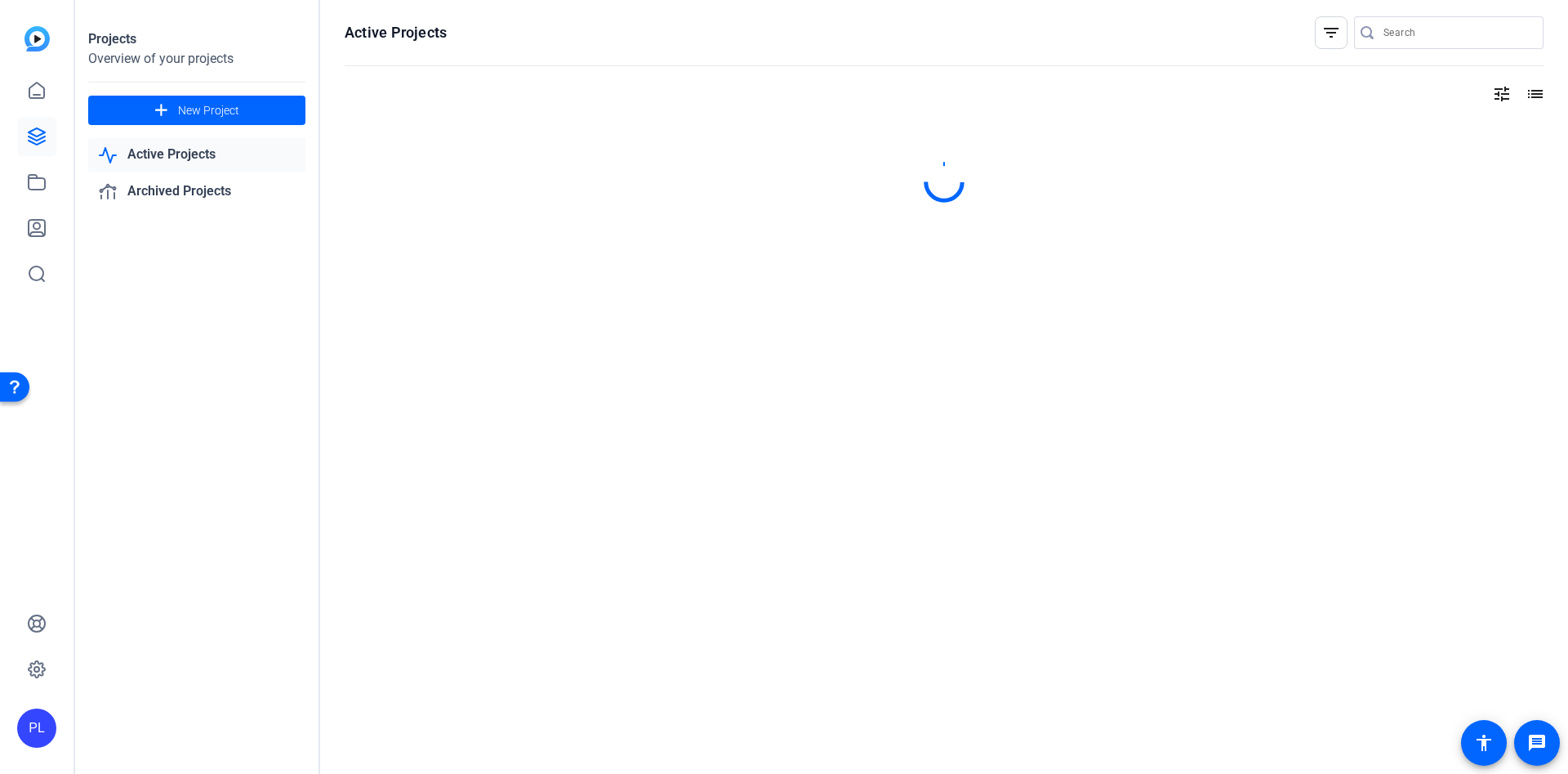
click at [43, 134] on icon at bounding box center [36, 136] width 20 height 20
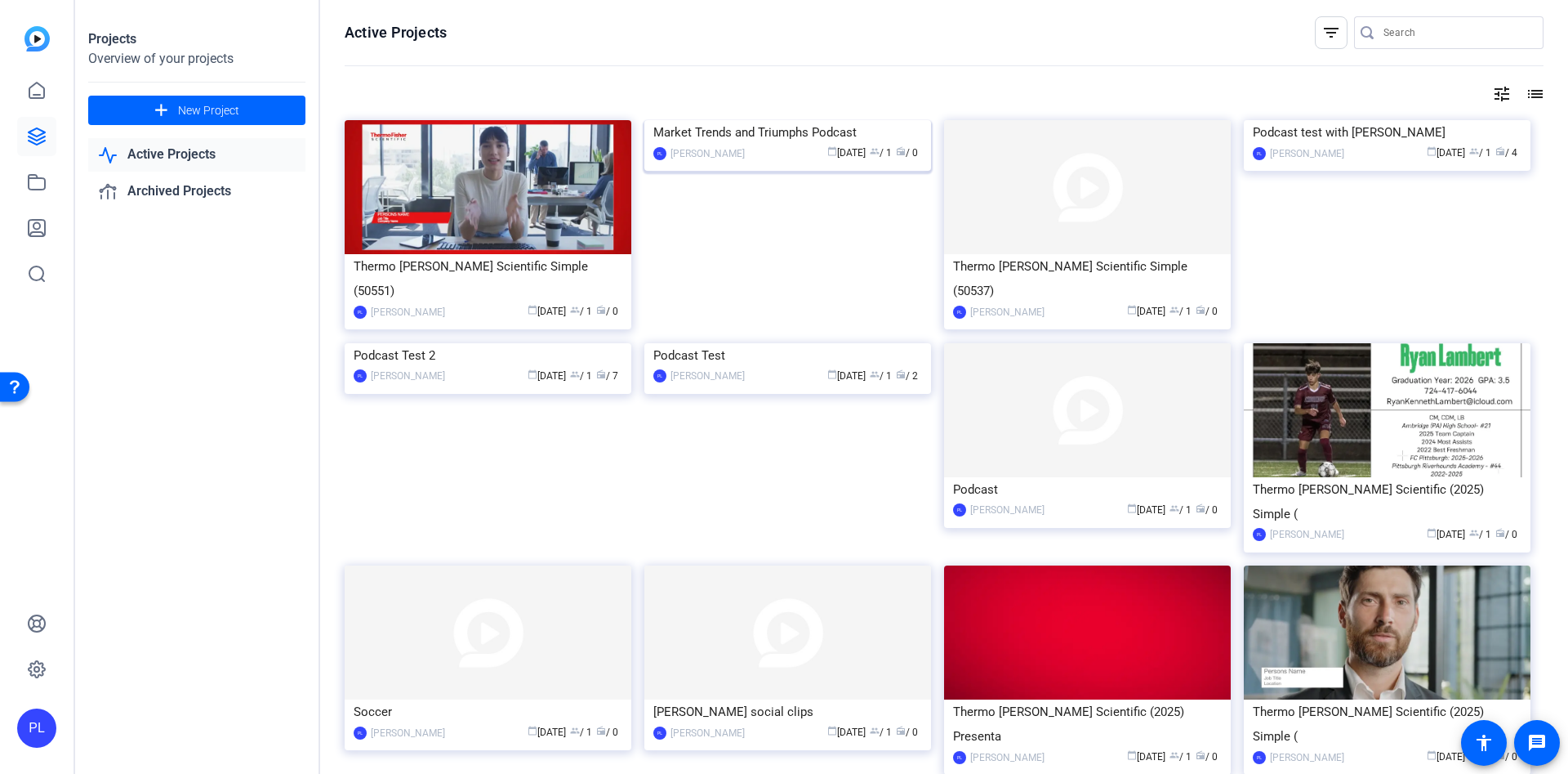
click at [763, 144] on div "Market Trends and Triumphs Podcast" at bounding box center [788, 132] width 269 height 24
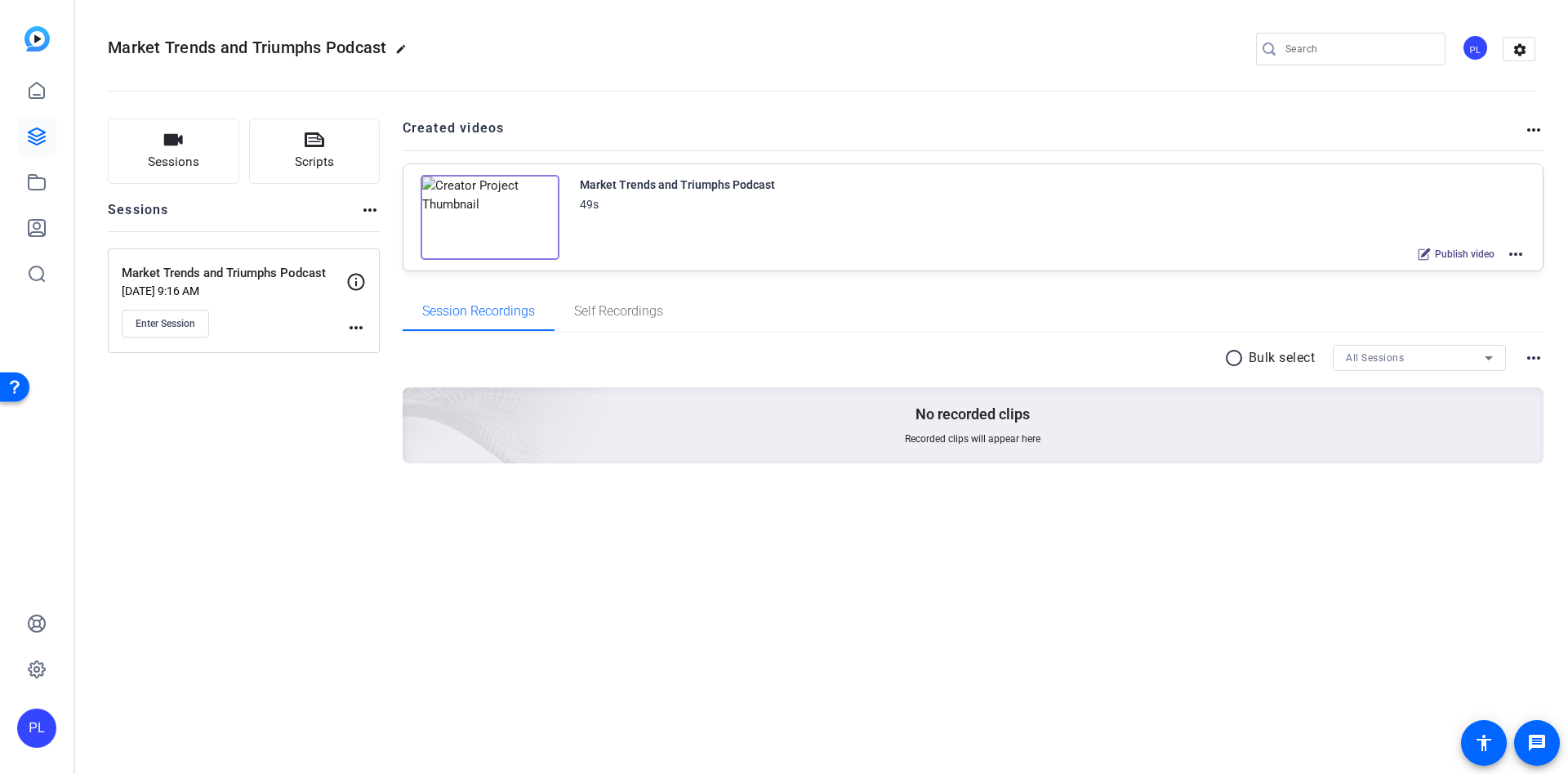
click at [1518, 252] on mat-icon "more_horiz" at bounding box center [1515, 253] width 20 height 20
click at [1437, 279] on span "Edit in Creator" at bounding box center [1455, 273] width 114 height 20
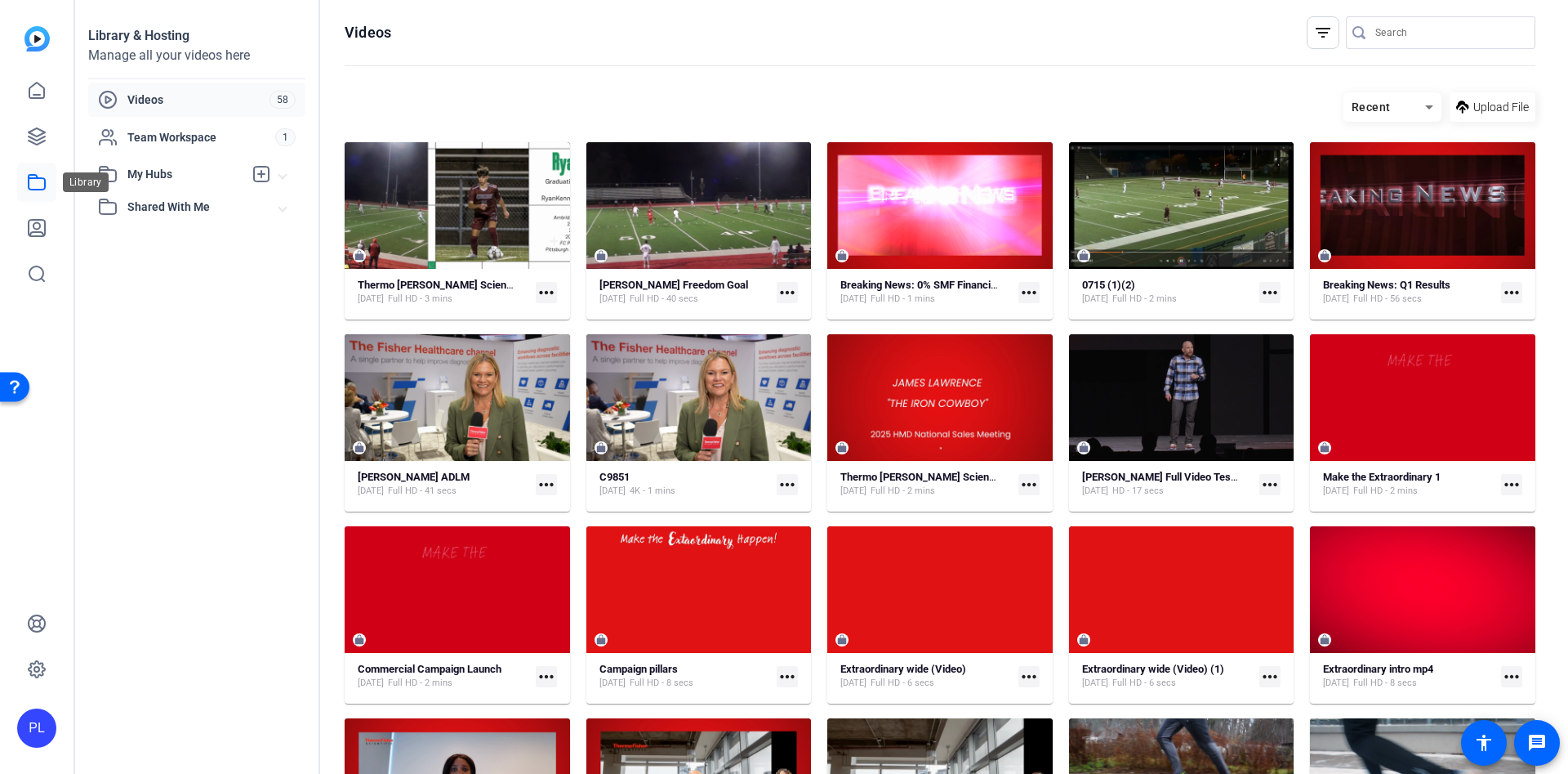
click at [35, 187] on icon at bounding box center [36, 182] width 20 height 20
click at [32, 142] on icon at bounding box center [37, 137] width 17 height 17
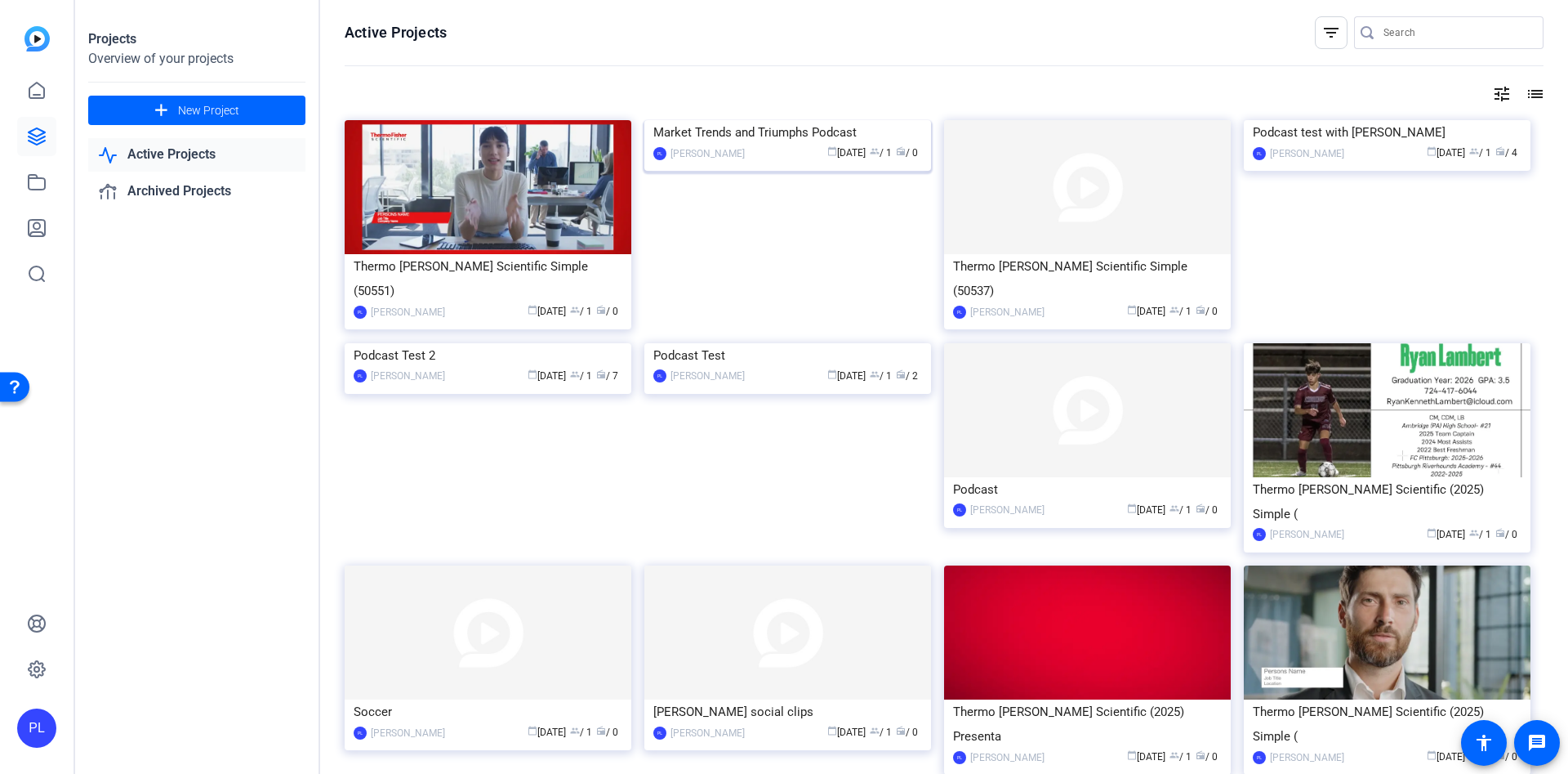
click at [784, 144] on div "Market Trends and Triumphs Podcast" at bounding box center [788, 132] width 269 height 24
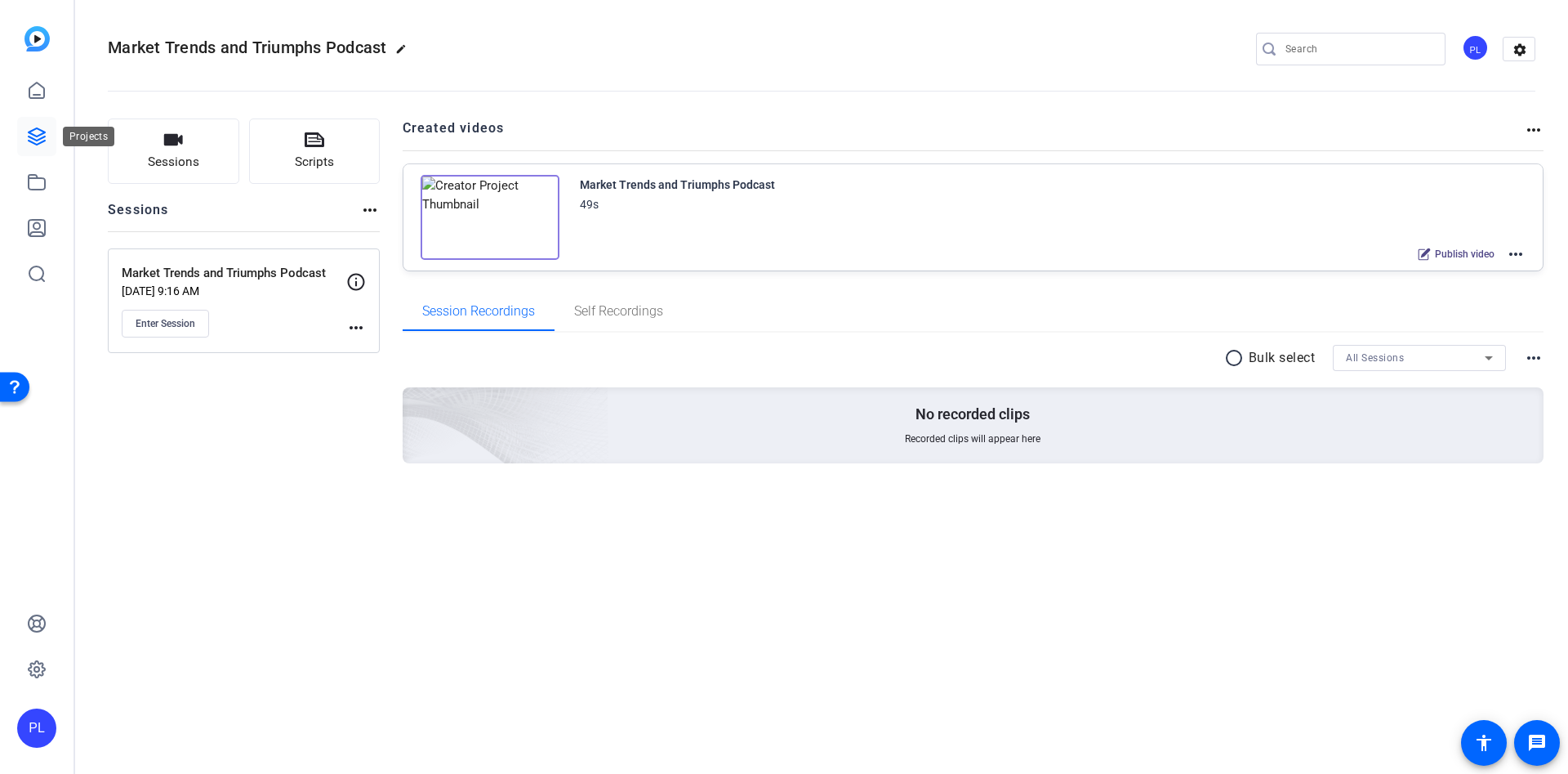
click at [43, 129] on icon at bounding box center [36, 136] width 20 height 20
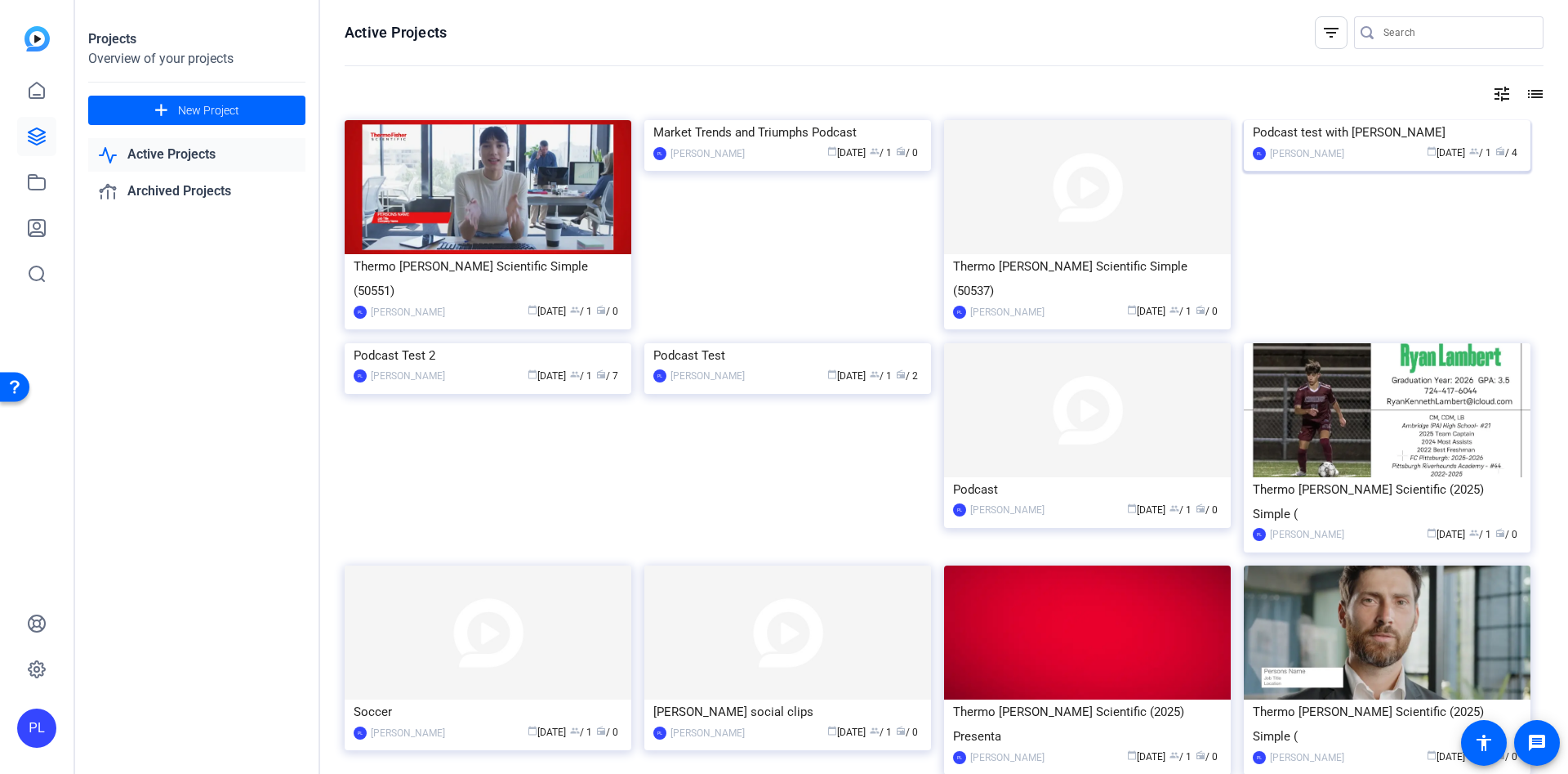
click at [1302, 144] on div "Podcast test with Nathan" at bounding box center [1386, 132] width 269 height 24
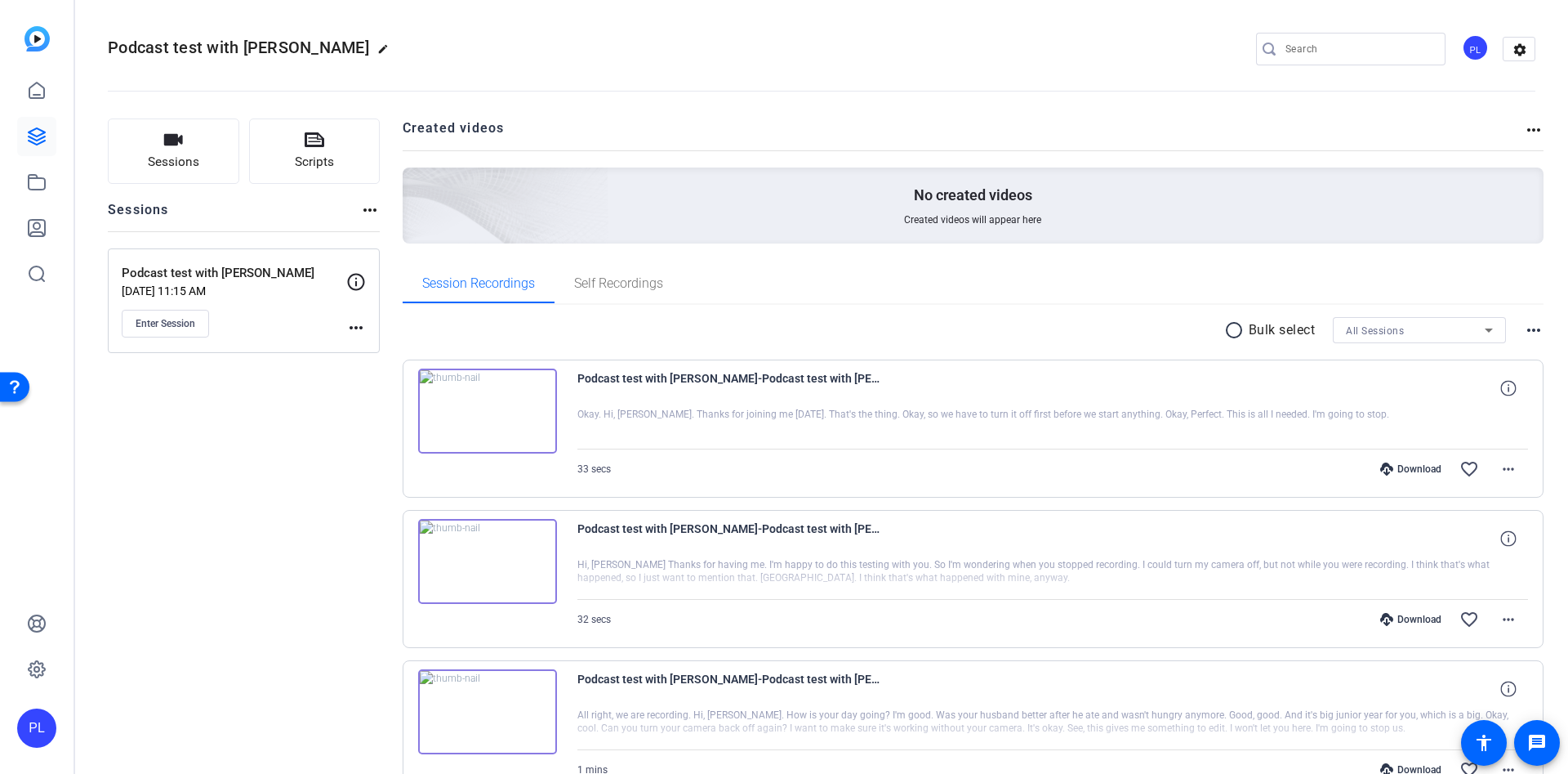
click at [832, 64] on openreel-divider-bar at bounding box center [821, 87] width 1427 height 50
click at [40, 121] on link at bounding box center [36, 136] width 39 height 39
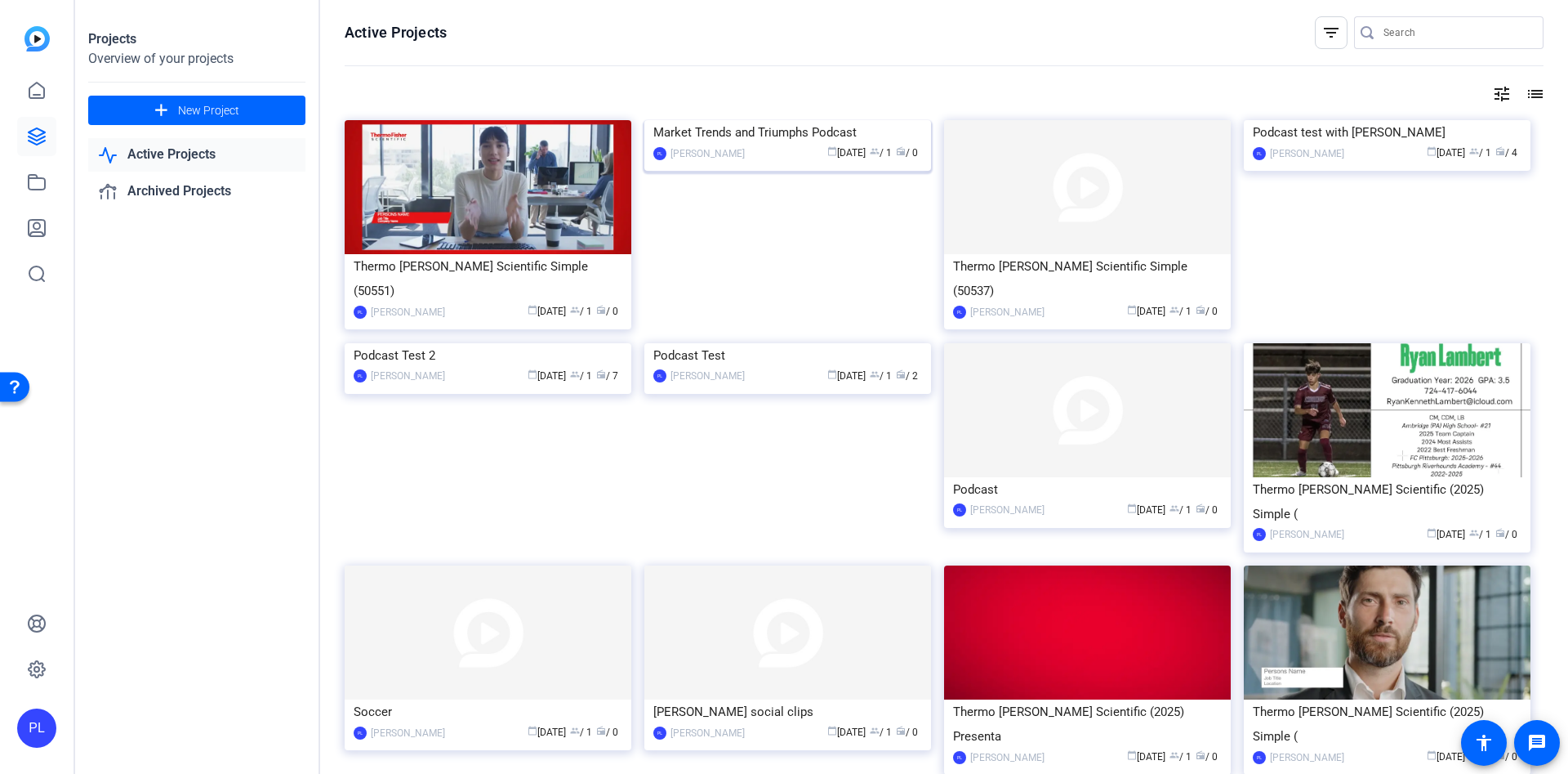
click at [703, 144] on div "Market Trends and Triumphs Podcast" at bounding box center [788, 132] width 269 height 24
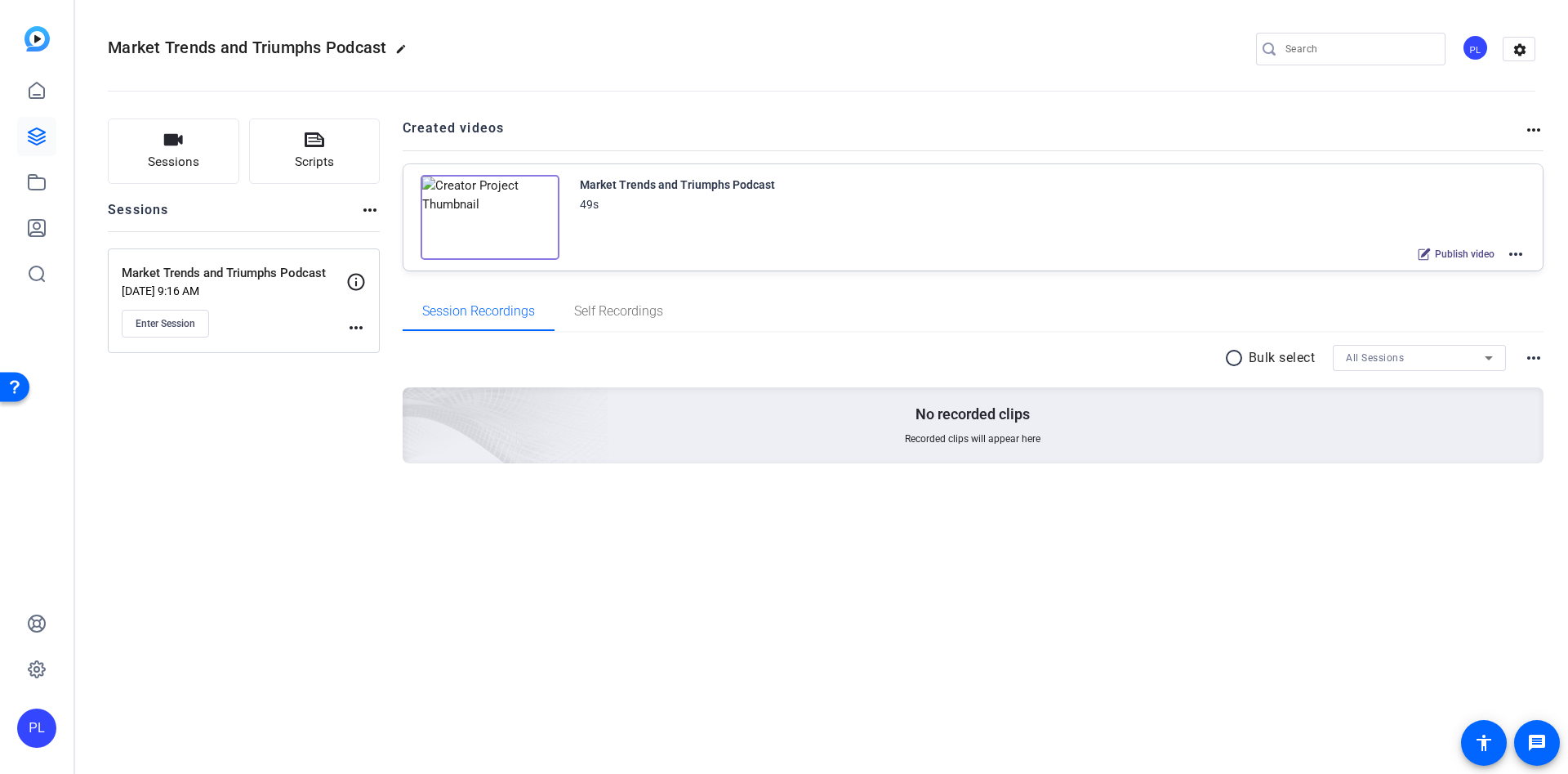
click at [216, 273] on p "Market Trends and Triumphs Podcast" at bounding box center [234, 273] width 224 height 19
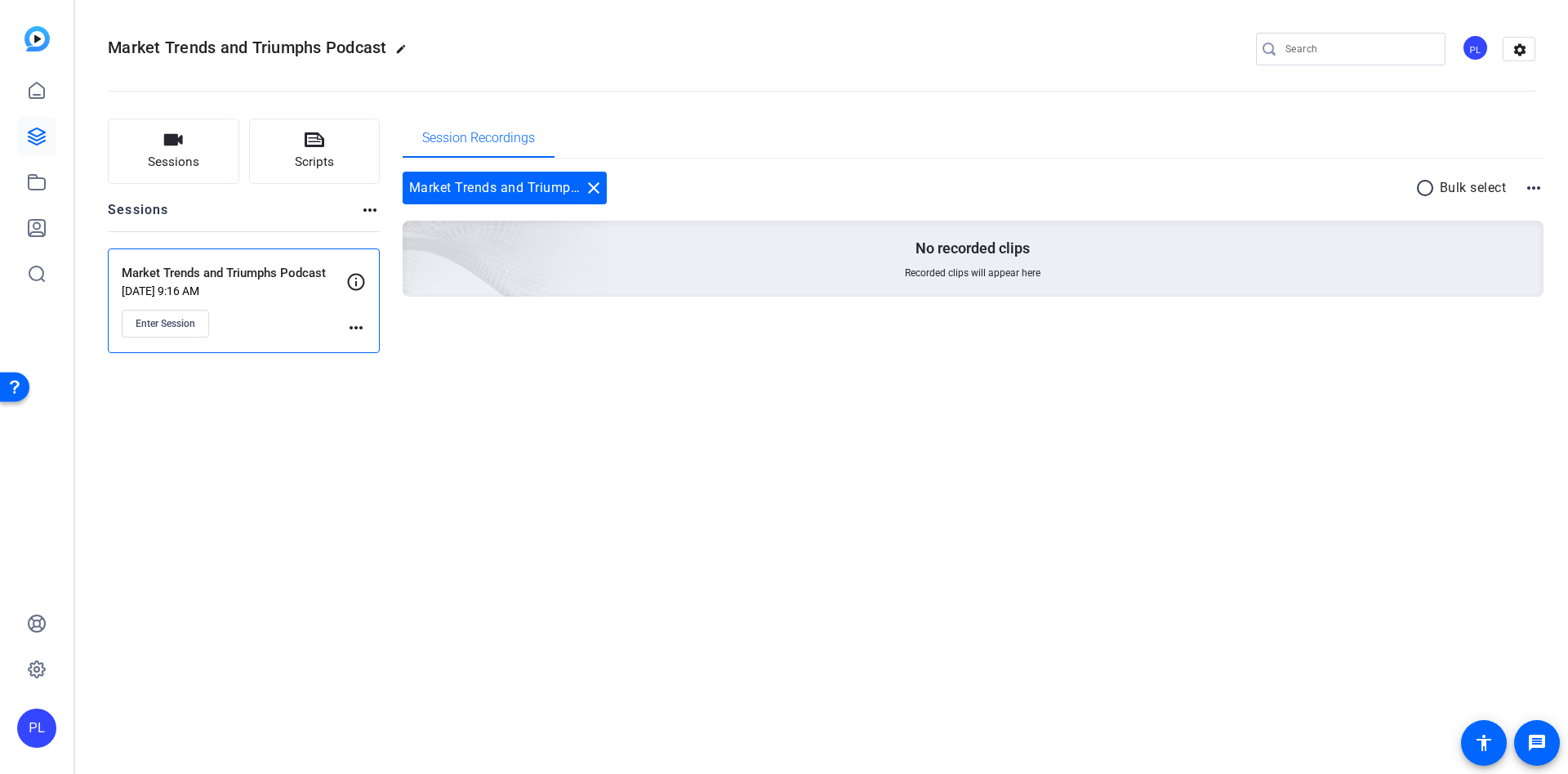
click at [513, 387] on div "Market Trends and Triumphs Podcast edit PL settings Sessions Scripts Sessions m…" at bounding box center [821, 387] width 1493 height 774
click at [189, 335] on button "Enter Session" at bounding box center [166, 323] width 88 height 28
click at [37, 125] on link at bounding box center [36, 136] width 39 height 39
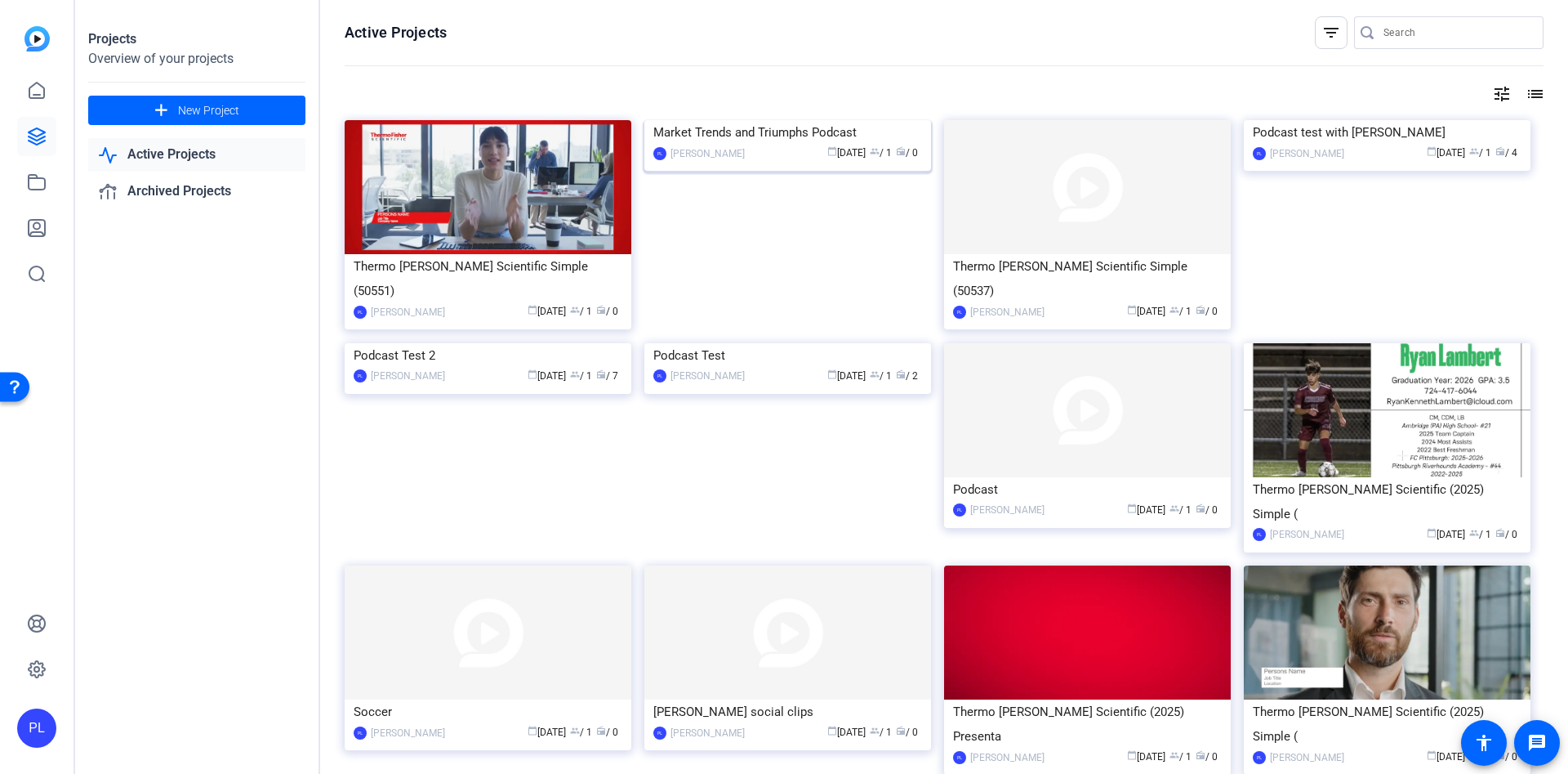
click at [820, 144] on div "Market Trends and Triumphs Podcast" at bounding box center [788, 132] width 269 height 24
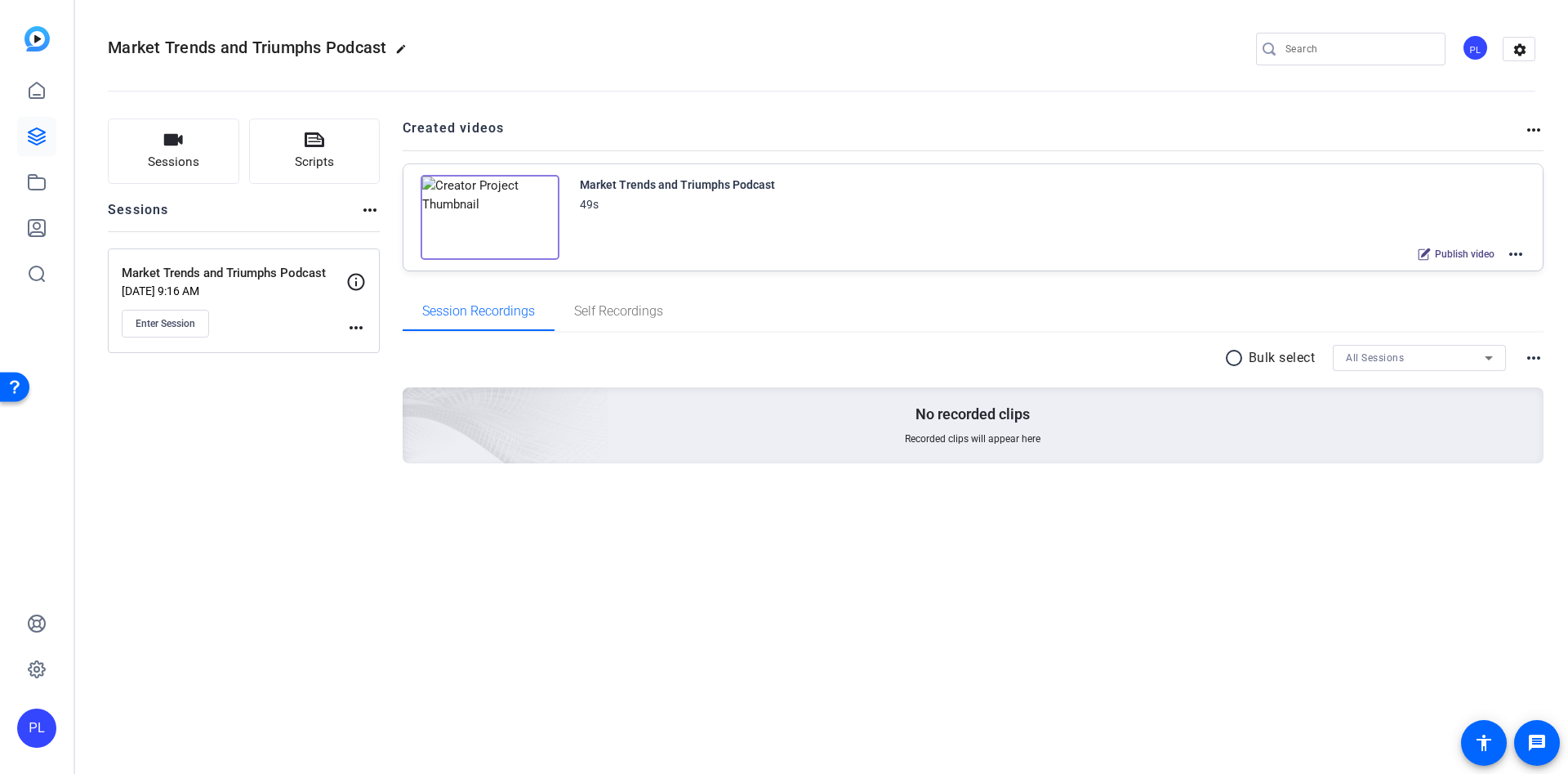
click at [1516, 258] on mat-icon "more_horiz" at bounding box center [1515, 253] width 20 height 20
click at [1439, 271] on span "Edit in Creator" at bounding box center [1455, 273] width 114 height 20
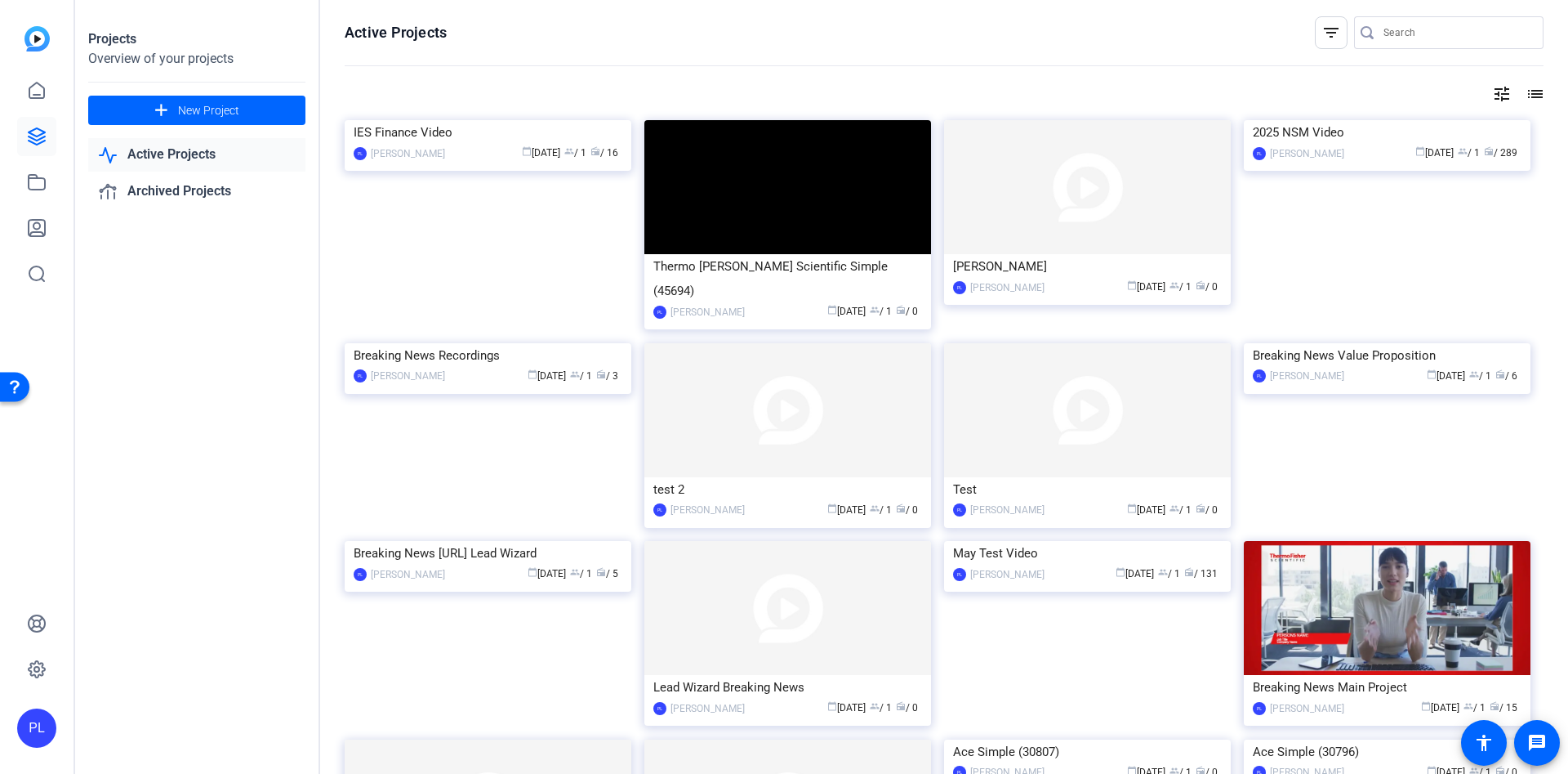
click at [177, 161] on link "Active Projects" at bounding box center [196, 155] width 217 height 34
click at [188, 143] on link "Active Projects" at bounding box center [196, 155] width 217 height 34
click at [182, 163] on link "Active Projects" at bounding box center [196, 155] width 217 height 34
click at [1384, 28] on input "Search" at bounding box center [1457, 33] width 147 height 20
type input "trends"
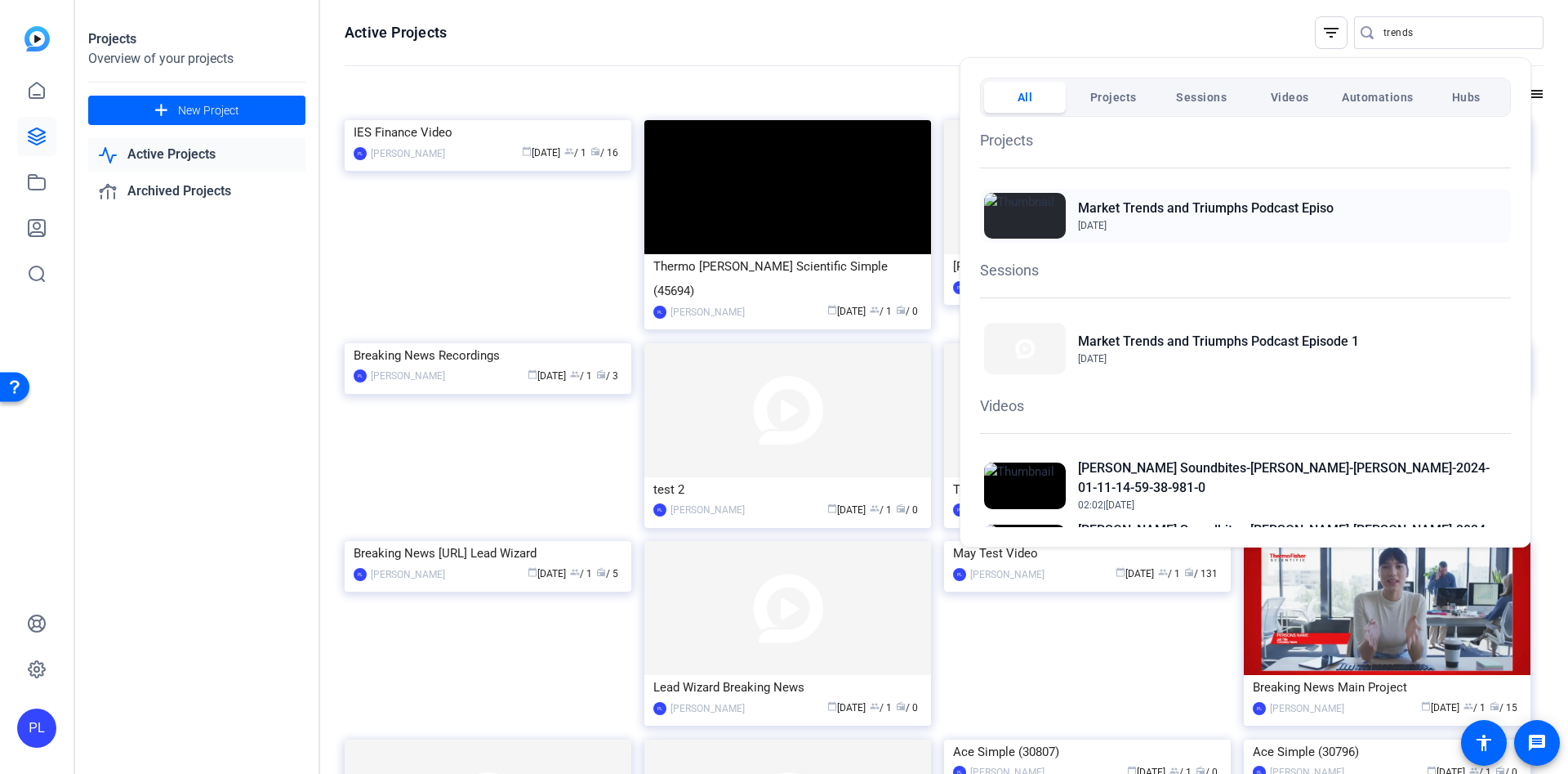
click at [1155, 222] on span "[DATE]" at bounding box center [1206, 225] width 256 height 15
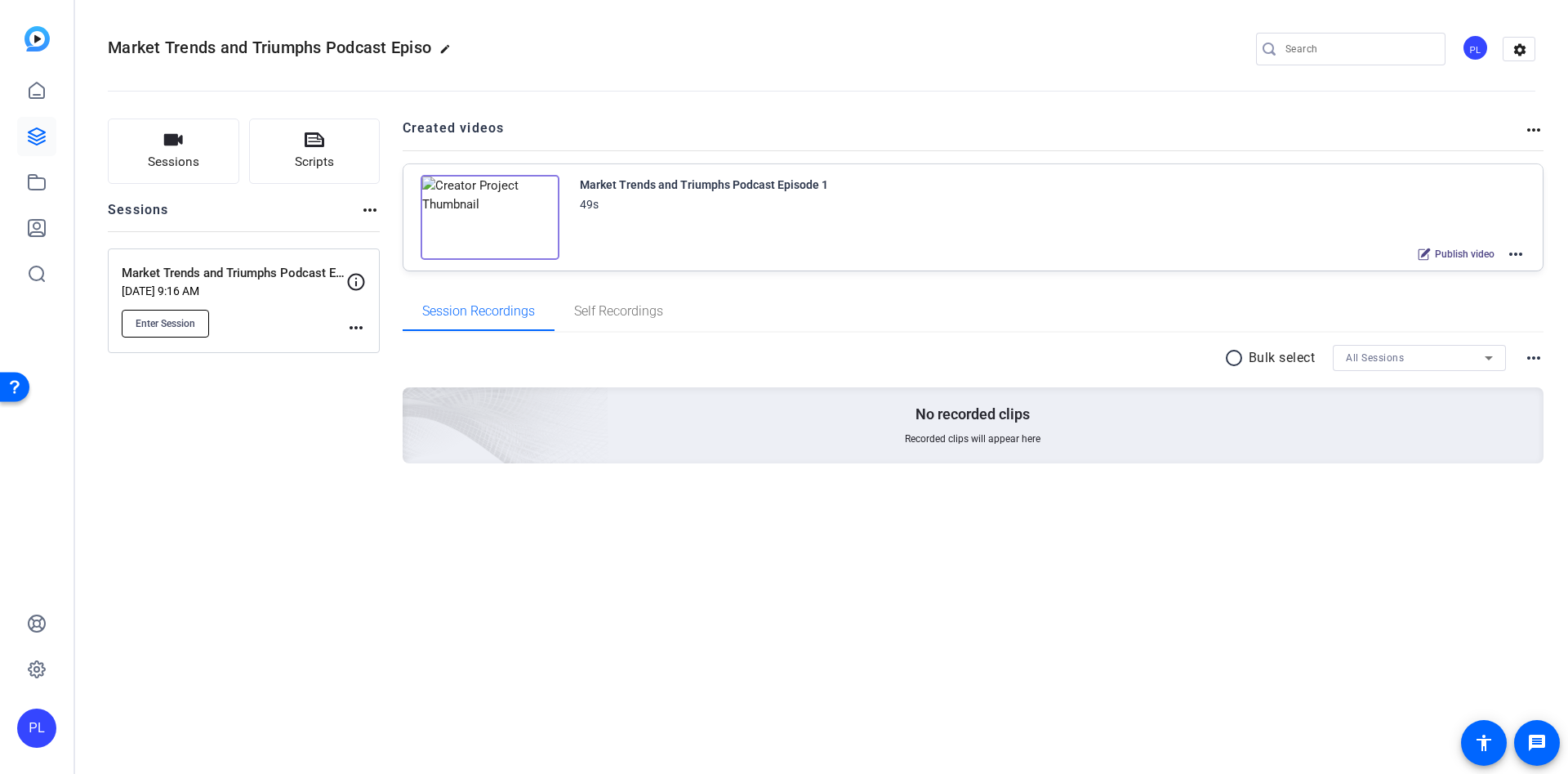
click at [170, 323] on span "Enter Session" at bounding box center [166, 323] width 60 height 13
click at [1510, 251] on mat-icon "more_horiz" at bounding box center [1515, 253] width 20 height 20
drag, startPoint x: 393, startPoint y: 615, endPoint x: 311, endPoint y: 509, distance: 134.0
click at [393, 615] on div at bounding box center [784, 387] width 1568 height 774
click at [362, 330] on mat-icon "more_horiz" at bounding box center [356, 327] width 20 height 20
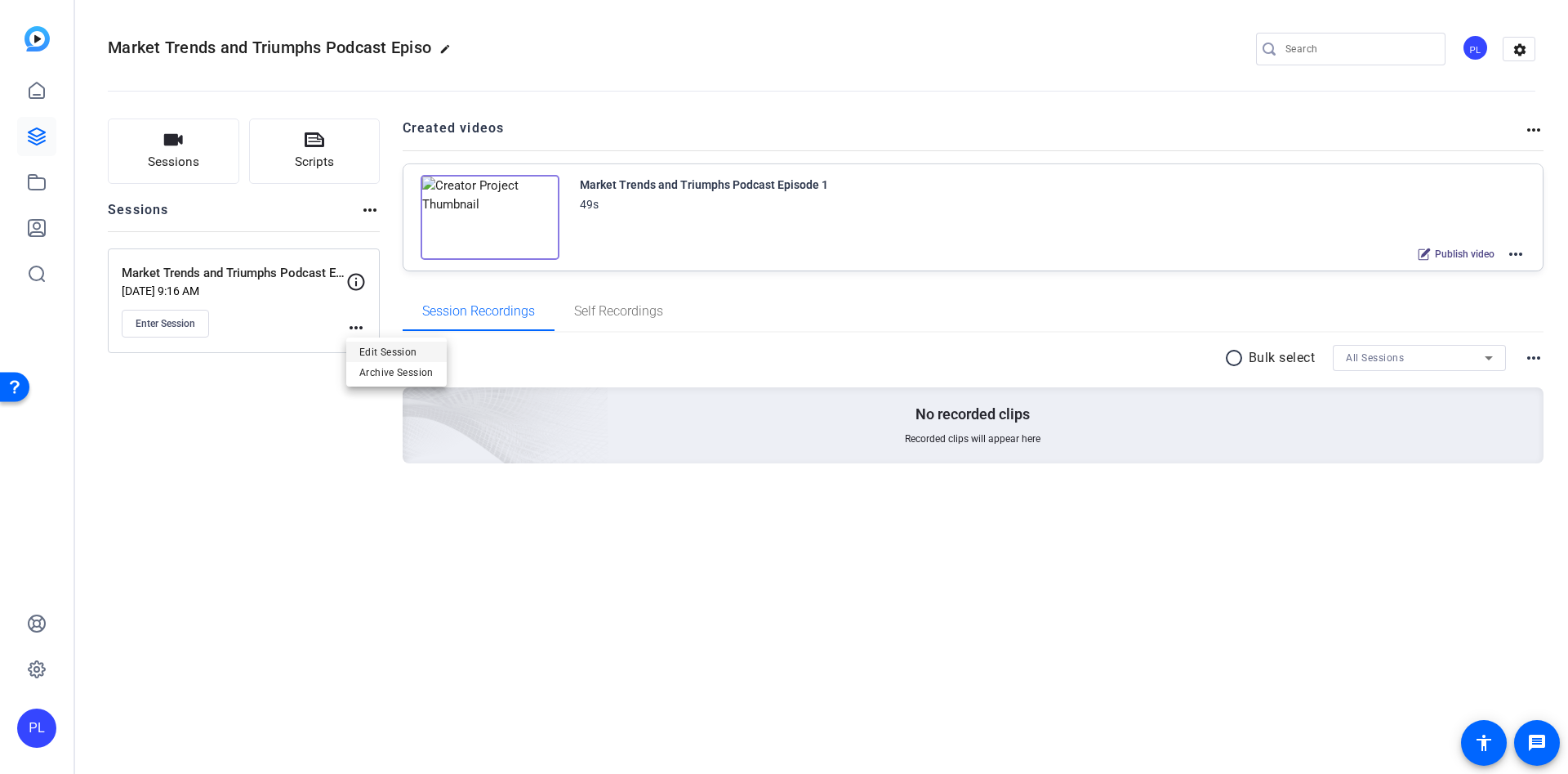
click at [393, 351] on span "Edit Session" at bounding box center [397, 351] width 74 height 20
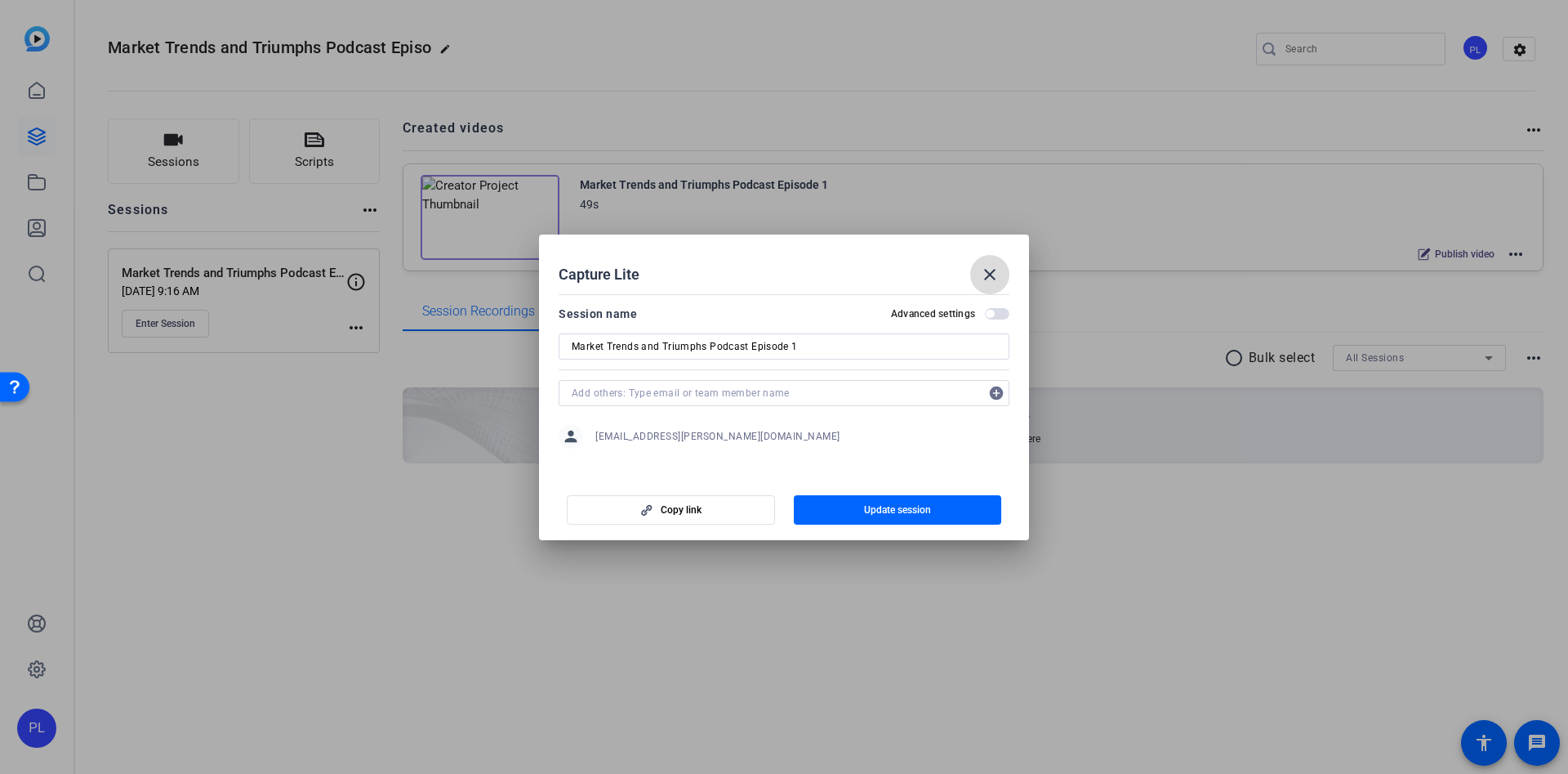
click at [989, 265] on mat-icon "close" at bounding box center [989, 274] width 20 height 20
